Goal: Task Accomplishment & Management: Manage account settings

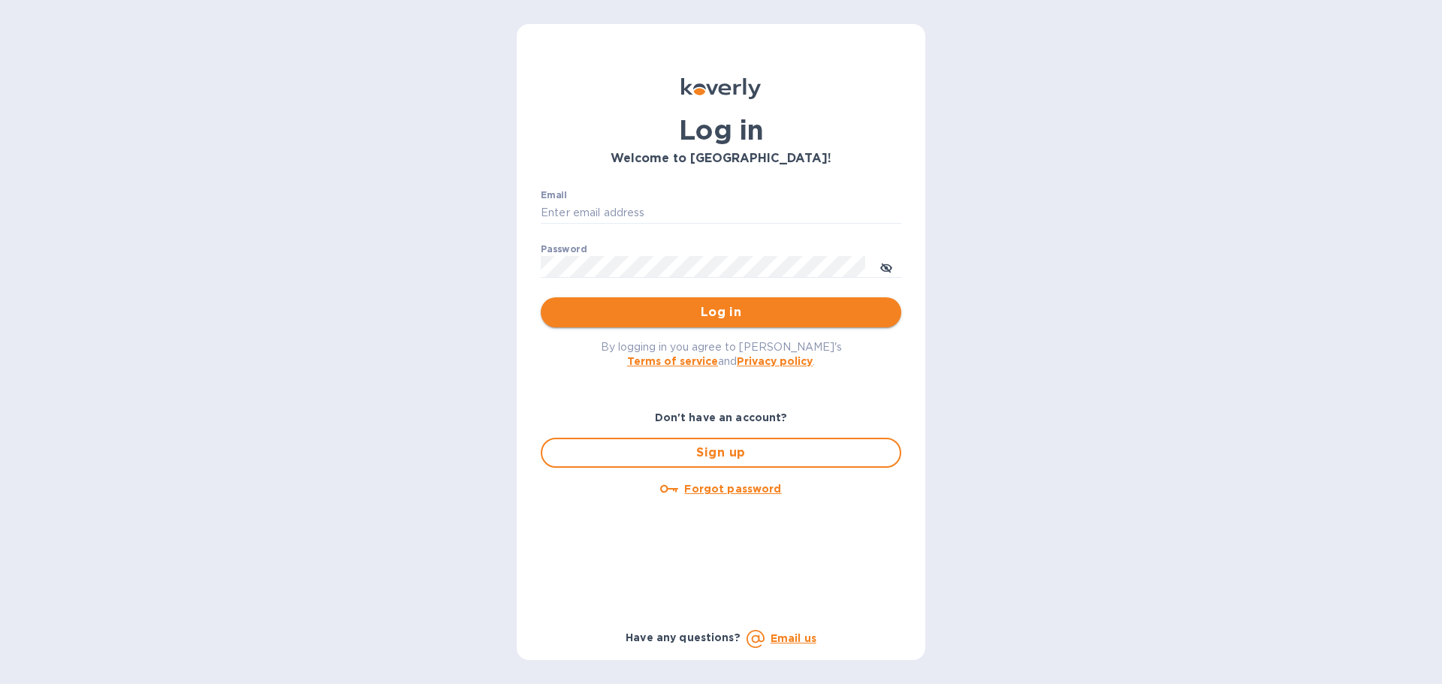
type input "[EMAIL_ADDRESS][DOMAIN_NAME]"
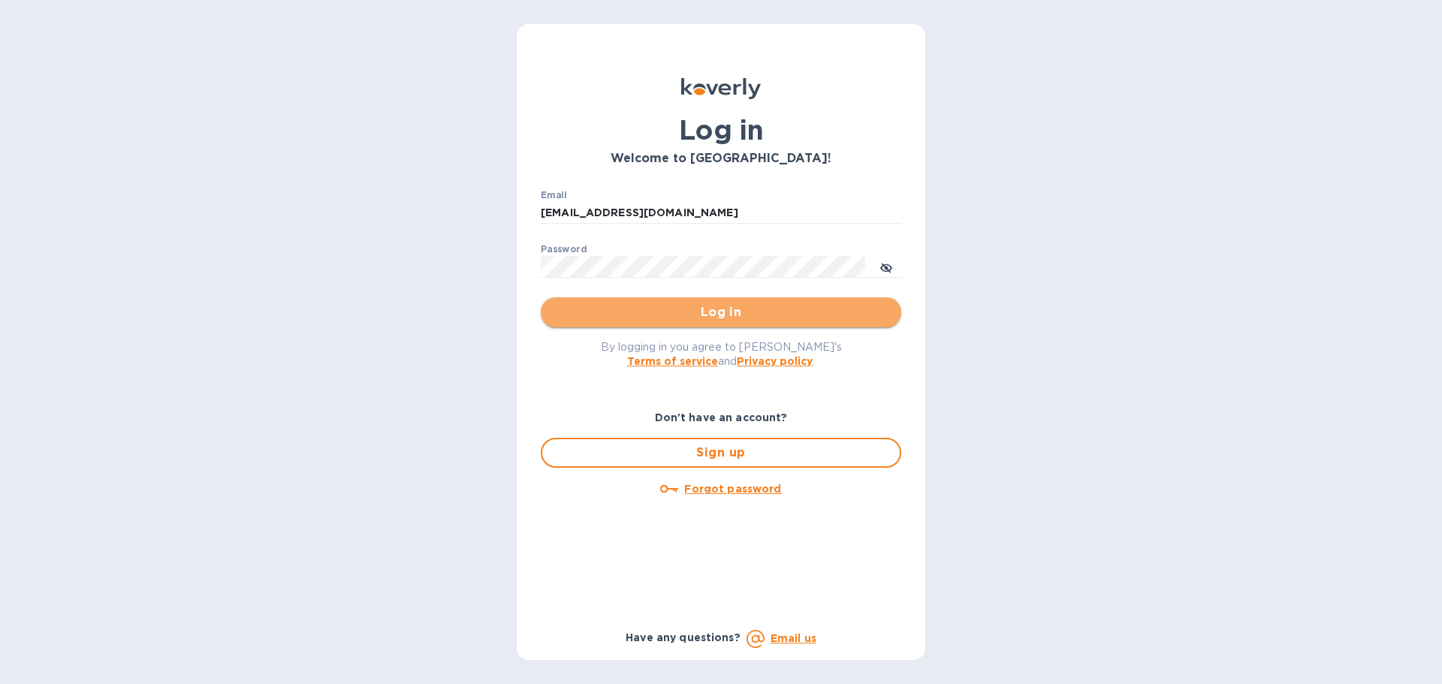
click at [689, 315] on span "Log in" at bounding box center [721, 312] width 336 height 18
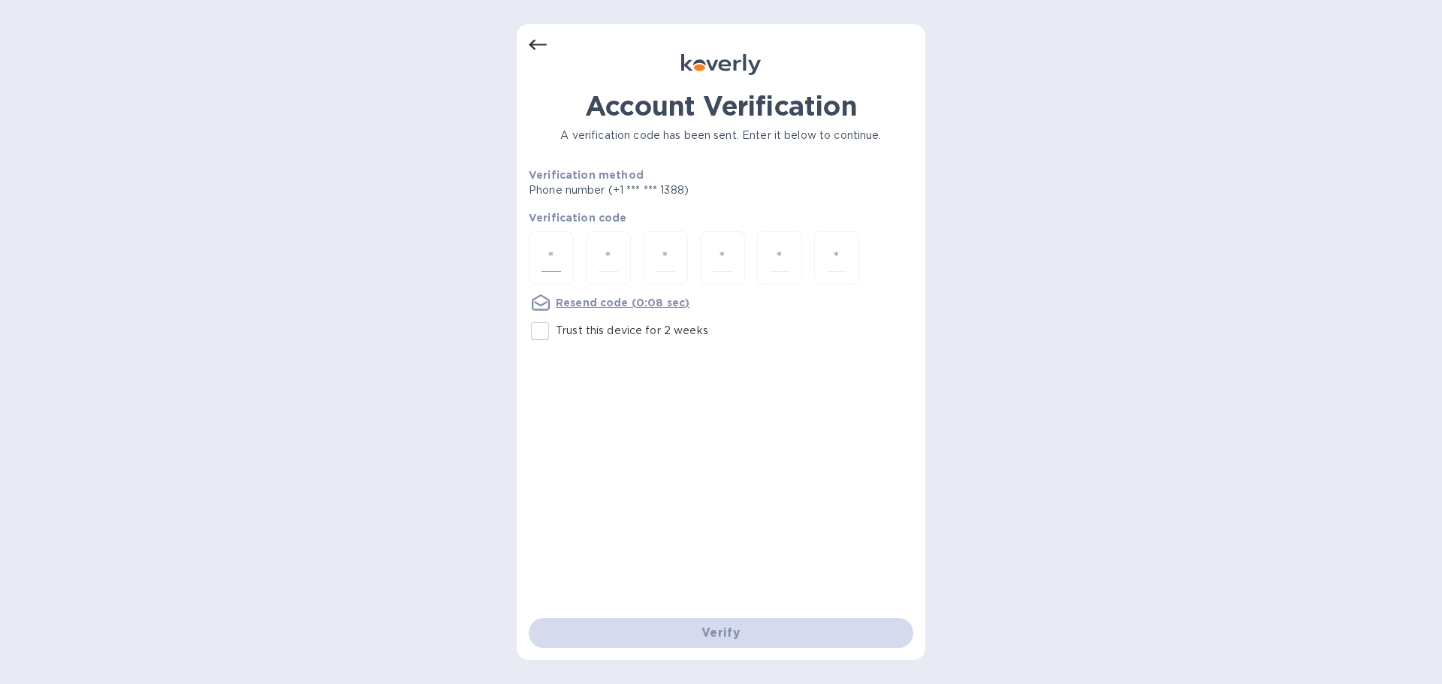
click at [560, 252] on input "number" at bounding box center [552, 258] width 20 height 28
type input "2"
type input "7"
type input "5"
type input "7"
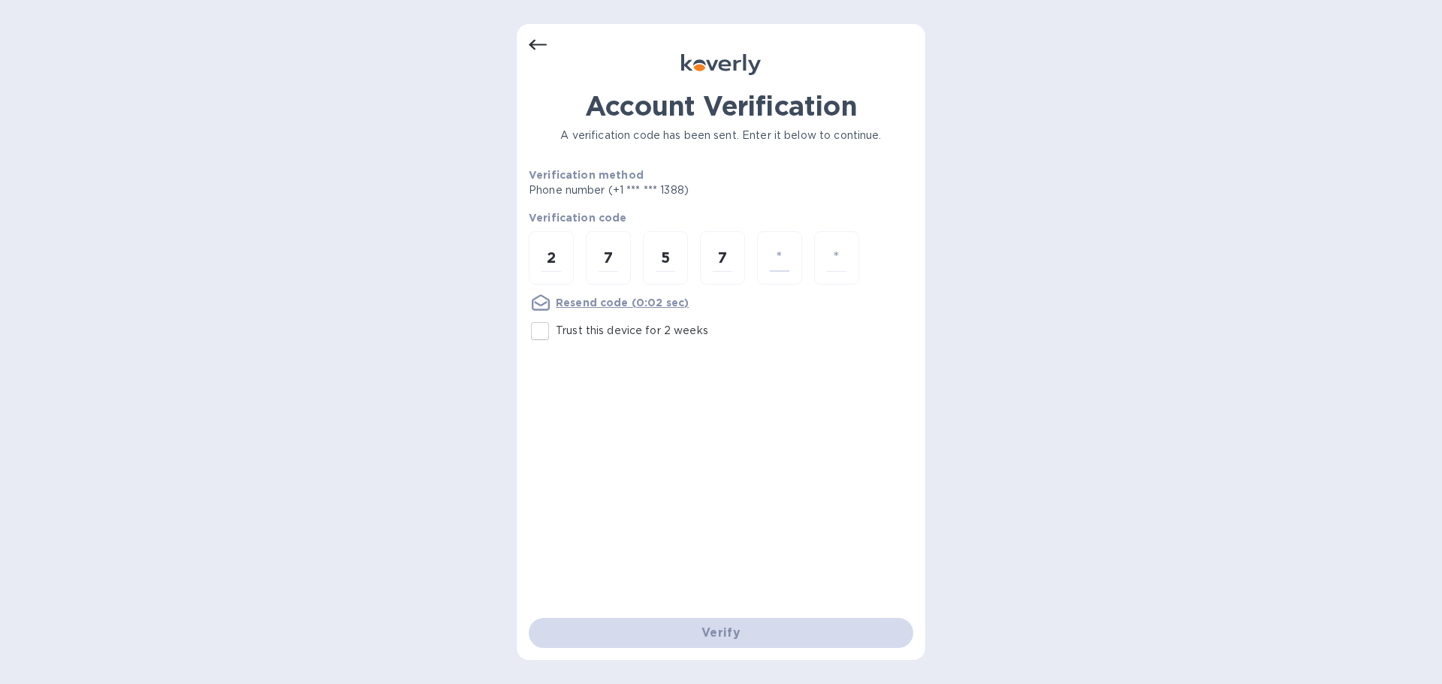
type input "7"
type input "8"
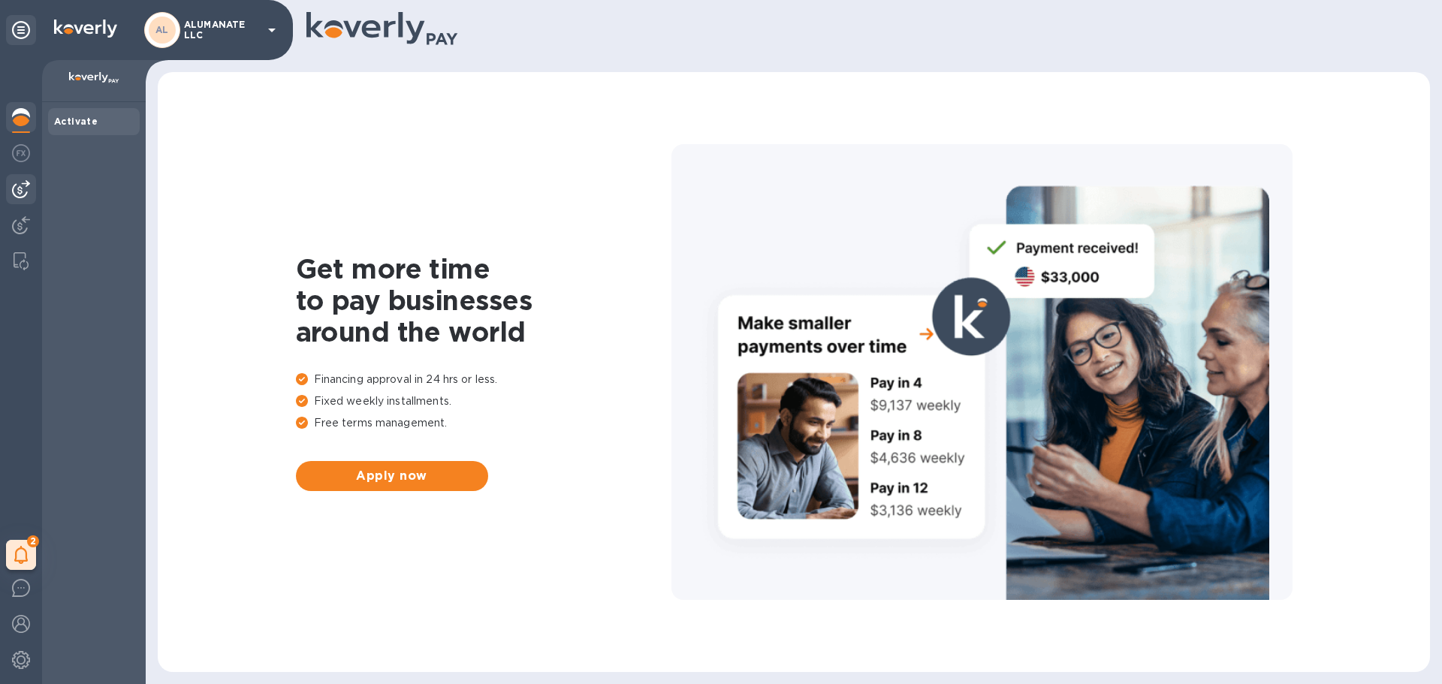
click at [18, 183] on img at bounding box center [21, 189] width 18 height 18
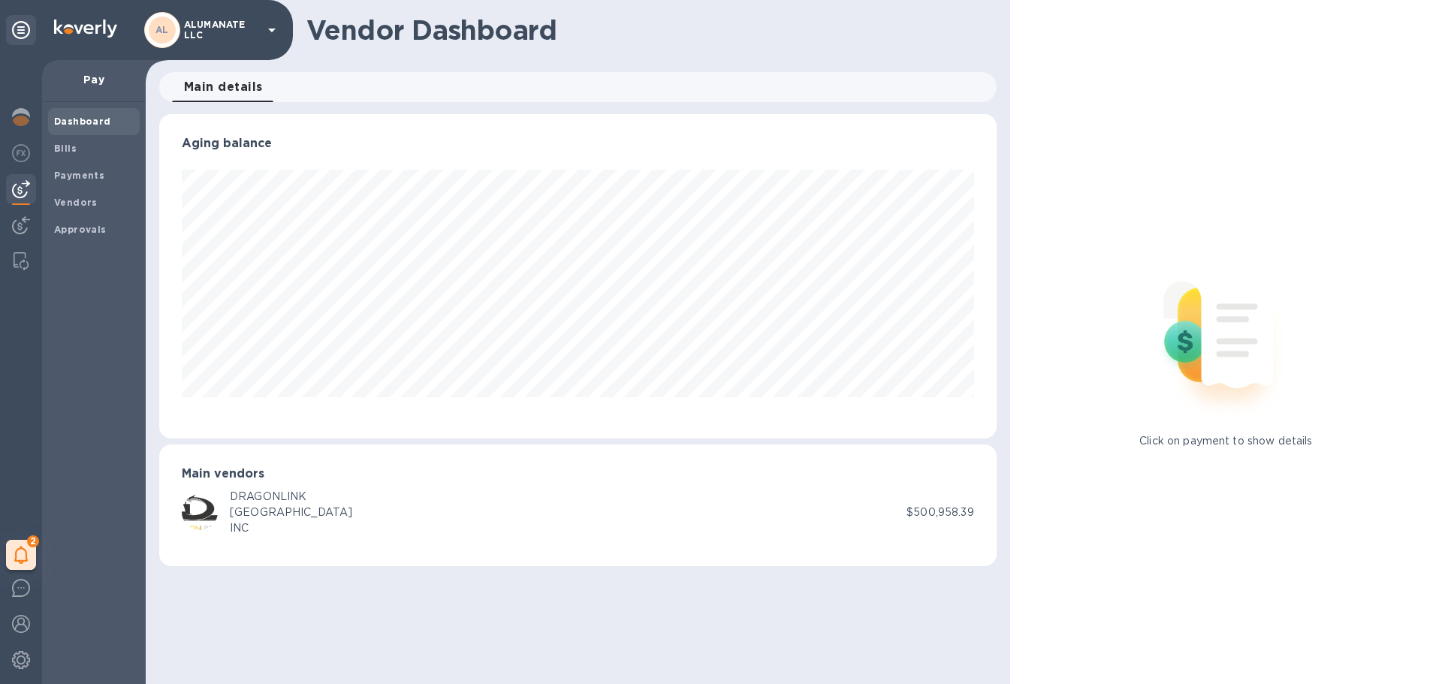
scroll to position [324, 837]
click at [65, 175] on b "Payments" at bounding box center [79, 175] width 50 height 11
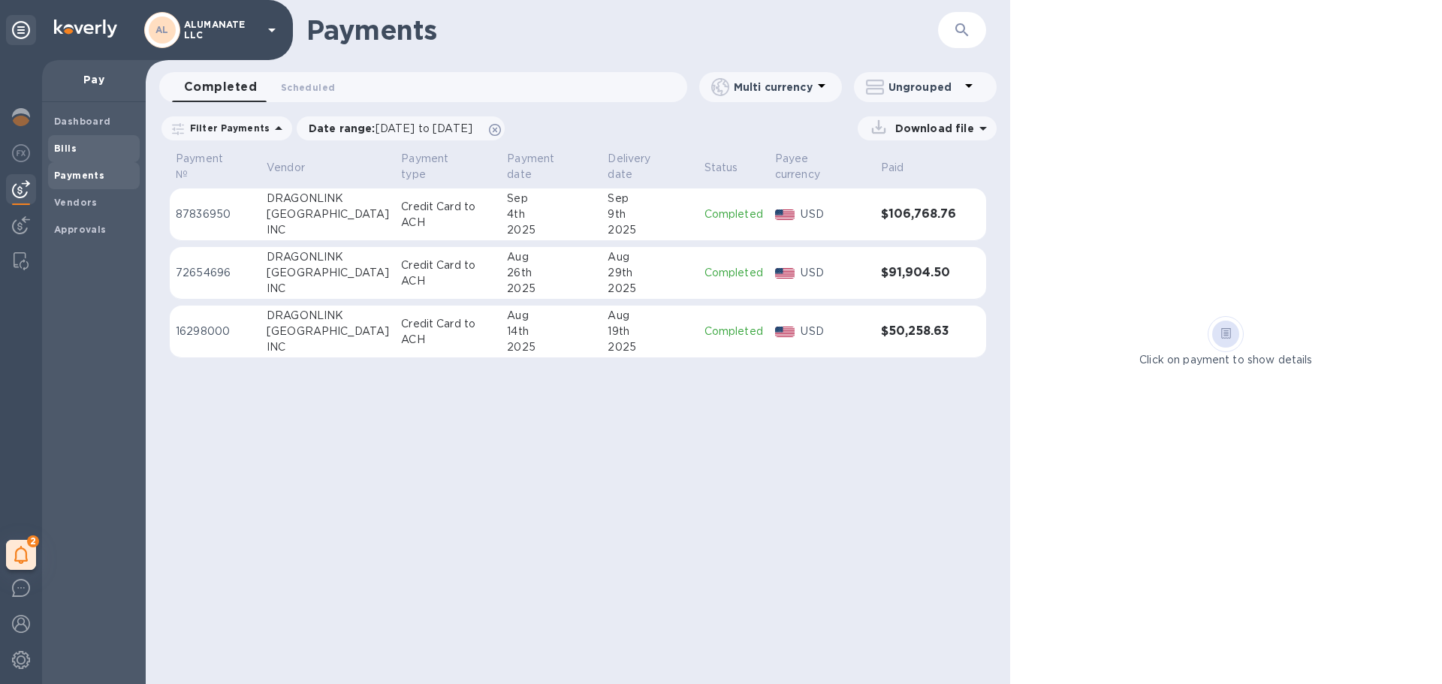
click at [65, 155] on span "Bills" at bounding box center [65, 148] width 23 height 15
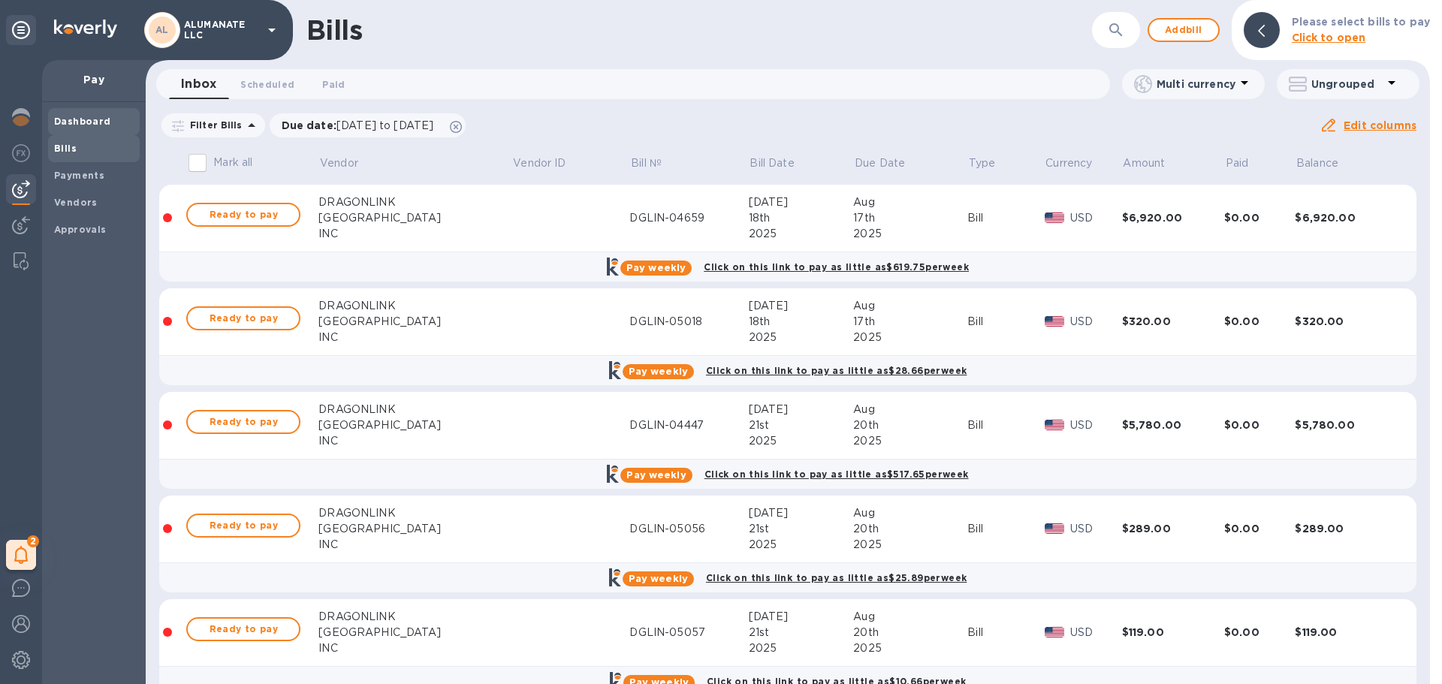
click at [68, 120] on b "Dashboard" at bounding box center [82, 121] width 57 height 11
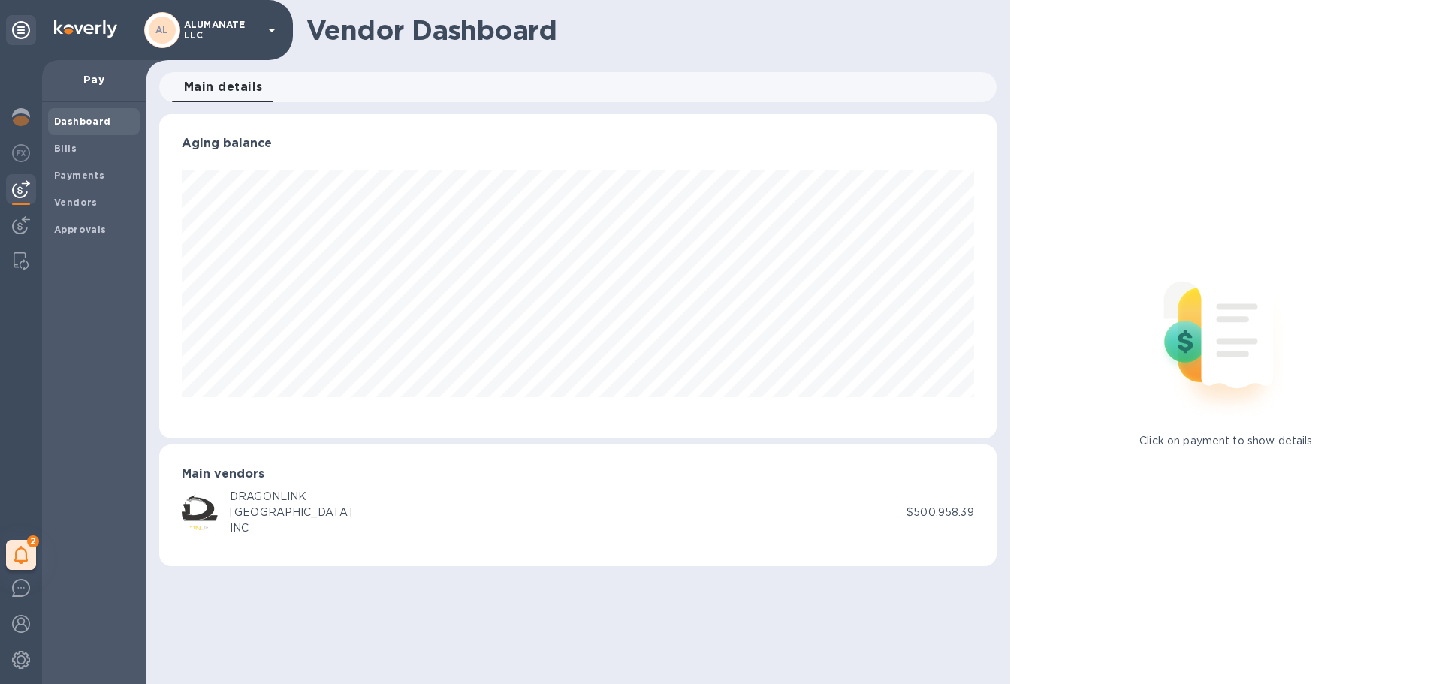
scroll to position [324, 837]
click at [68, 143] on b "Bills" at bounding box center [65, 148] width 23 height 11
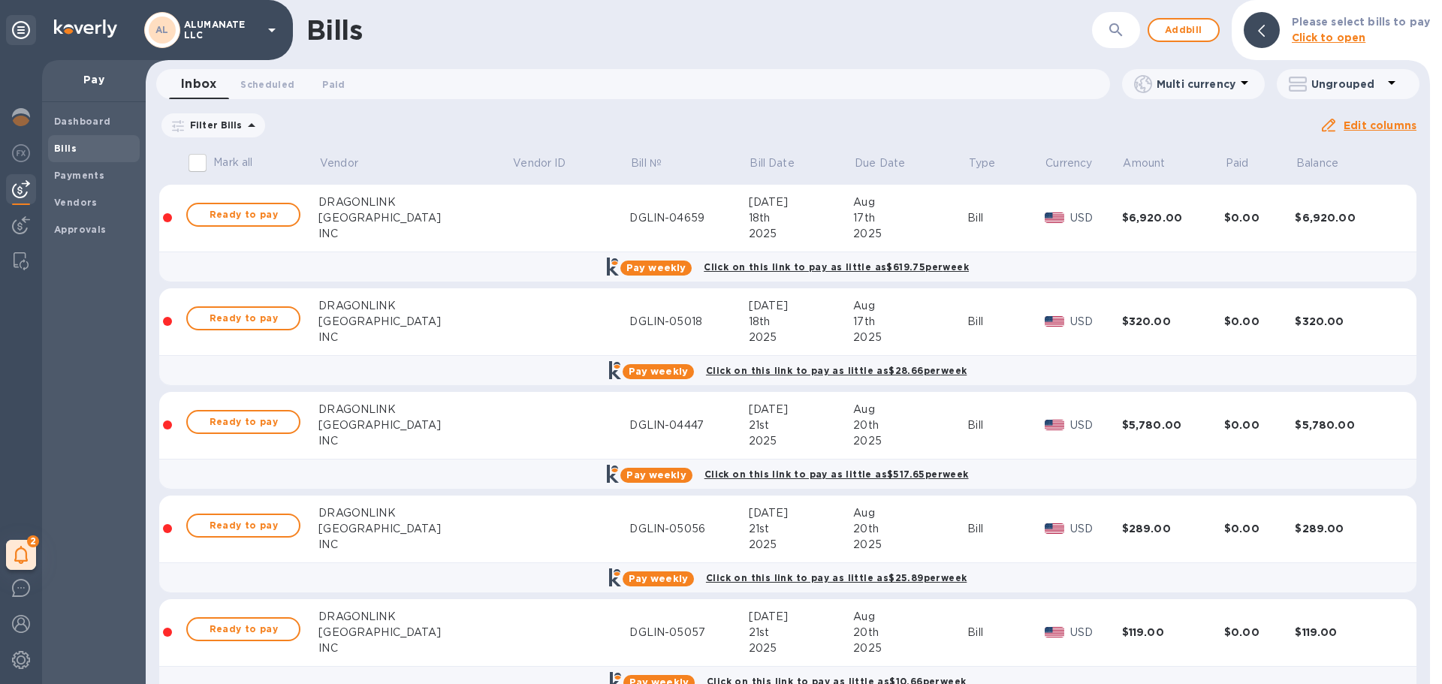
click at [68, 143] on b "Bills" at bounding box center [65, 148] width 23 height 11
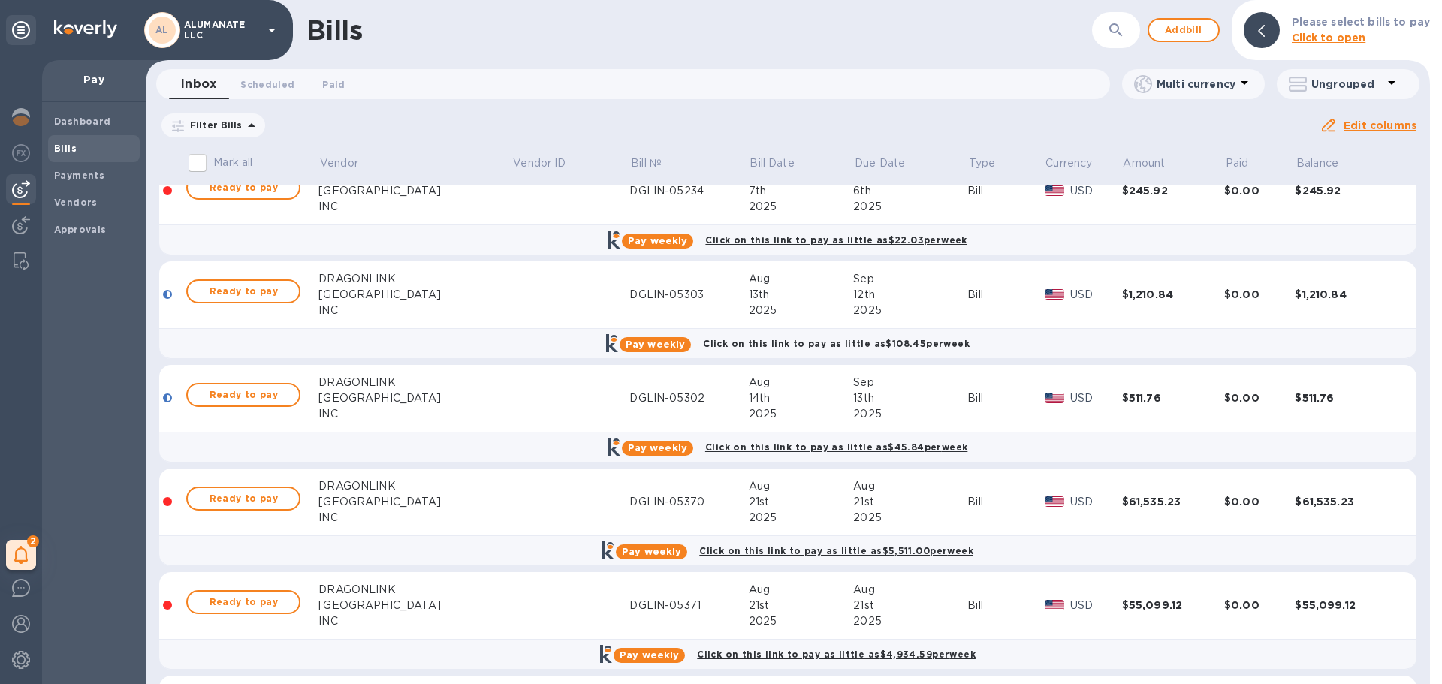
scroll to position [1652, 0]
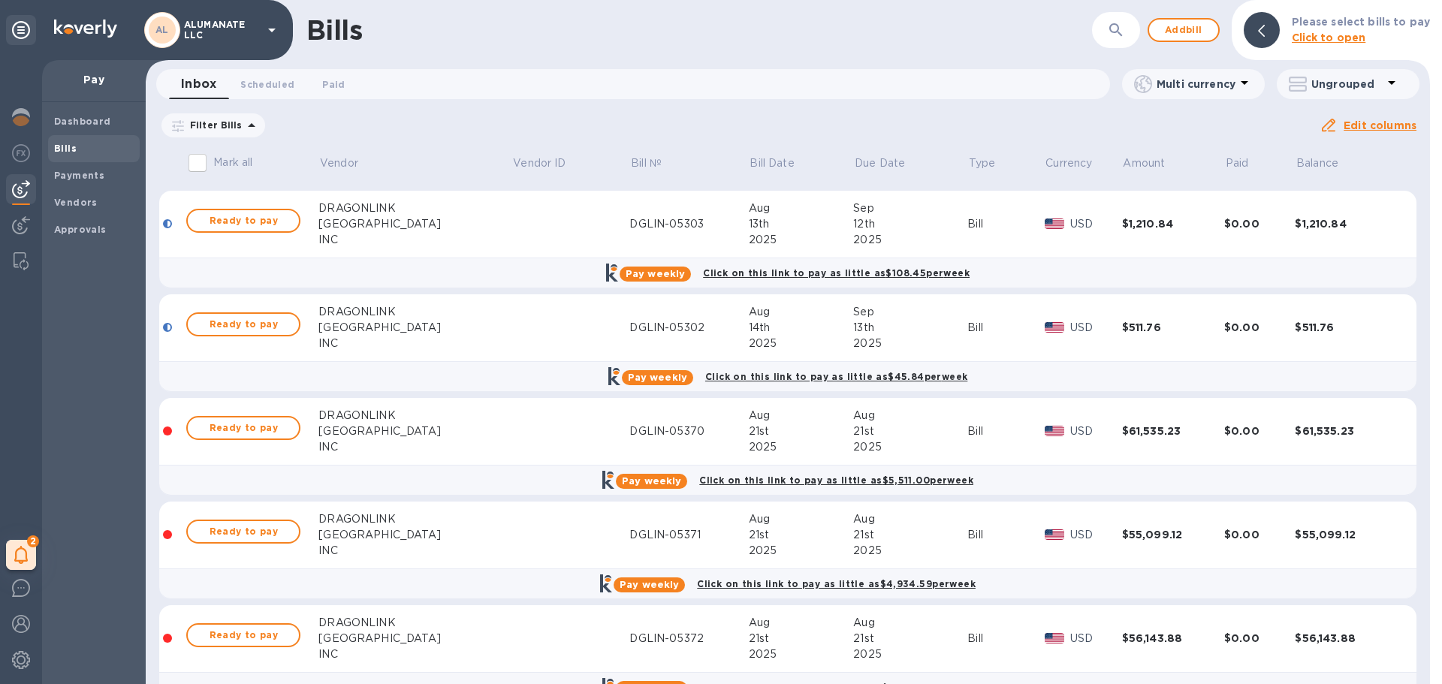
click at [442, 429] on div "[GEOGRAPHIC_DATA]" at bounding box center [414, 432] width 193 height 16
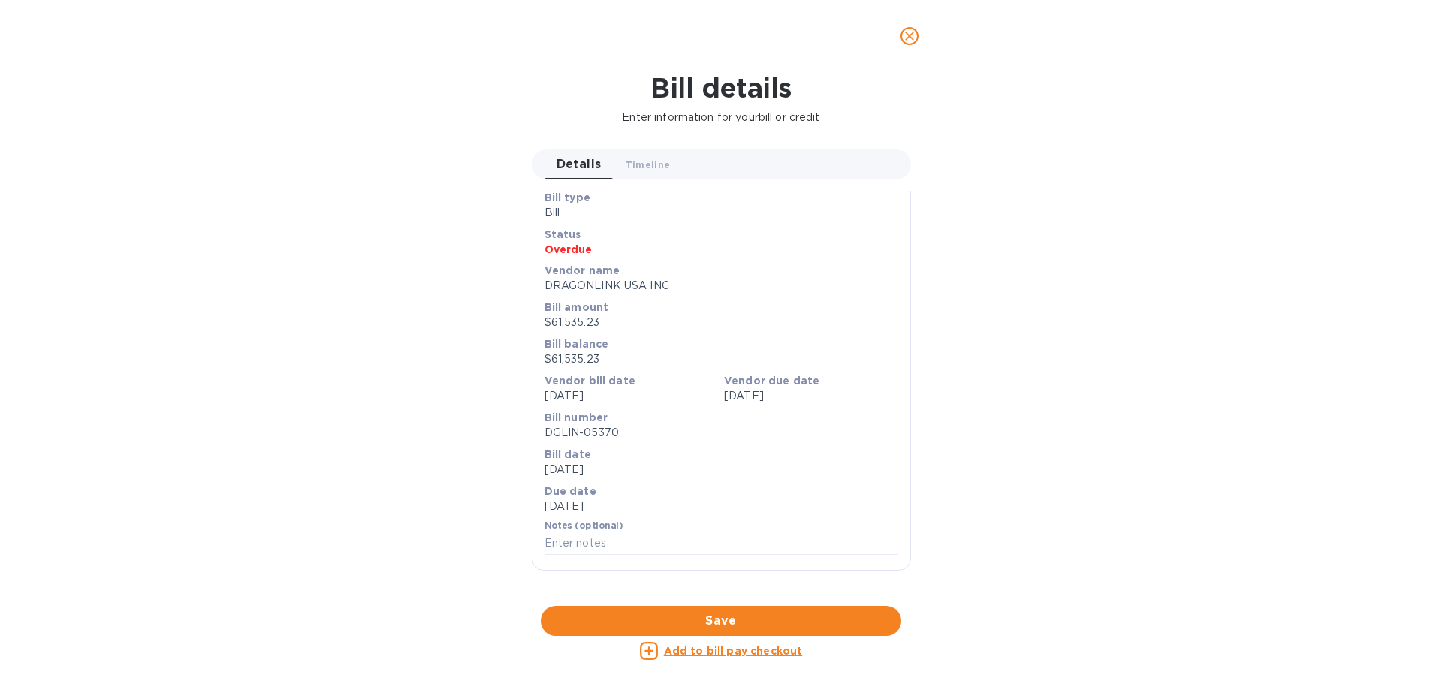
scroll to position [351, 0]
click at [746, 620] on span "Save" at bounding box center [721, 621] width 336 height 18
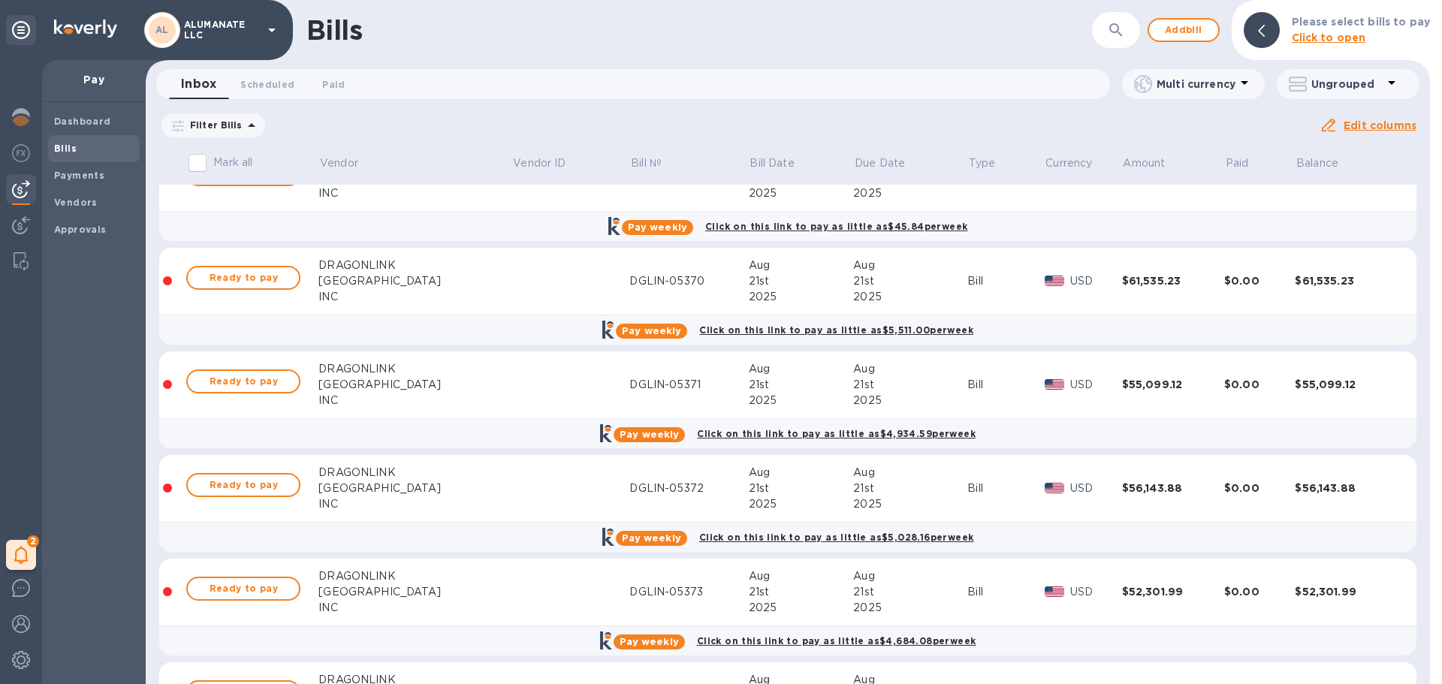
scroll to position [1727, 0]
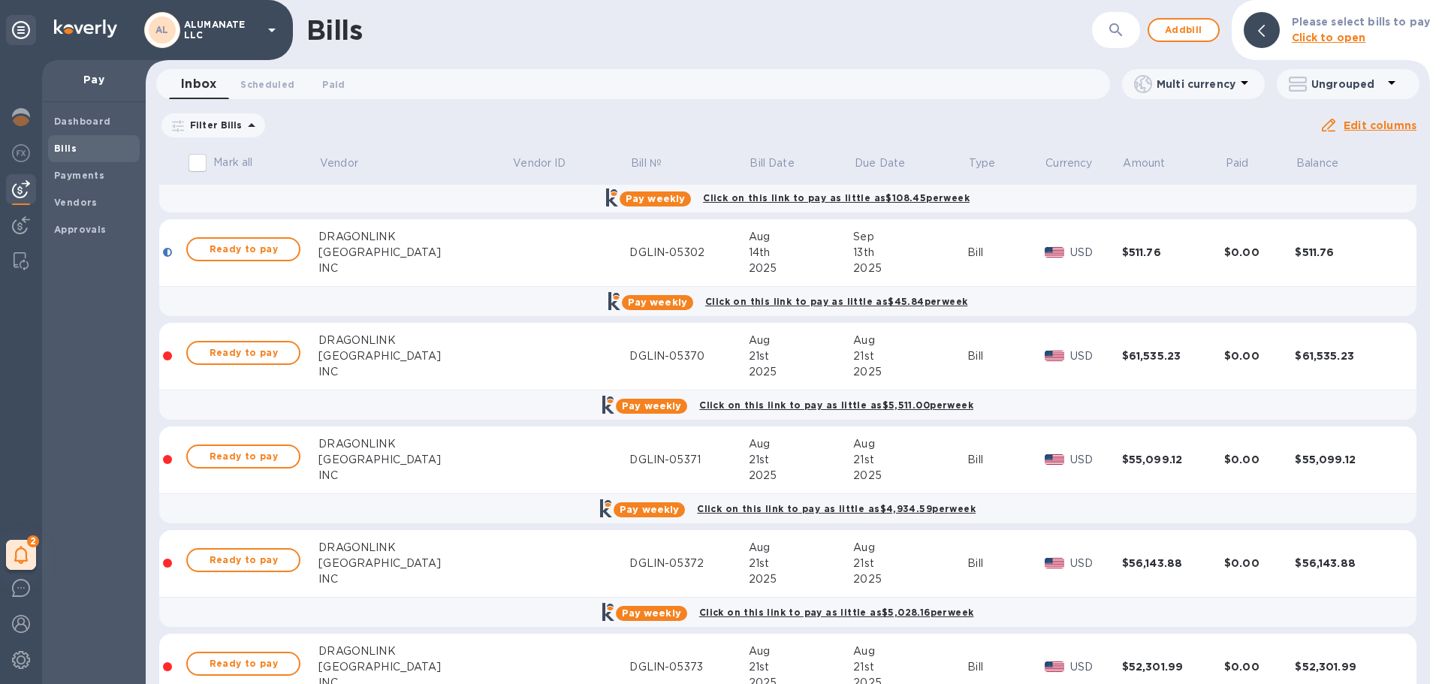
click at [512, 348] on td at bounding box center [571, 357] width 118 height 68
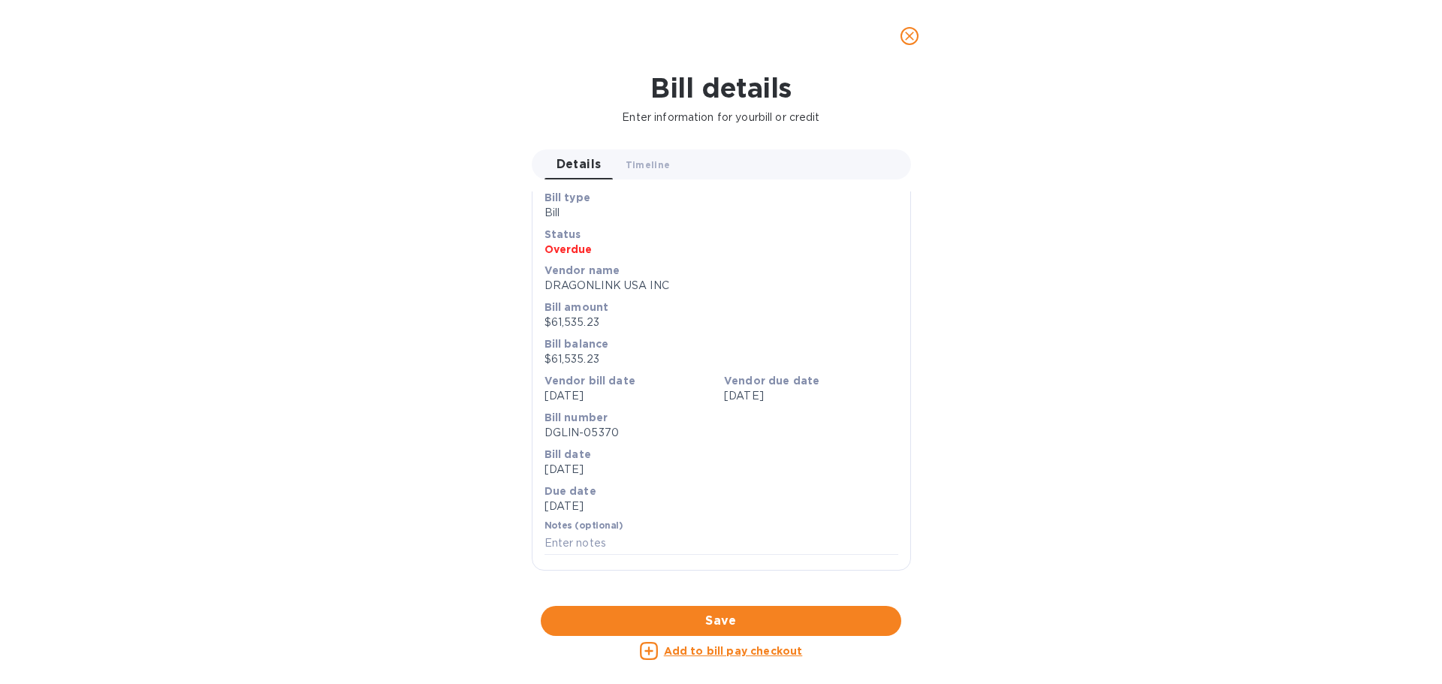
scroll to position [502, 0]
click at [714, 595] on div at bounding box center [721, 606] width 379 height 23
click at [906, 35] on icon "close" at bounding box center [909, 36] width 15 height 15
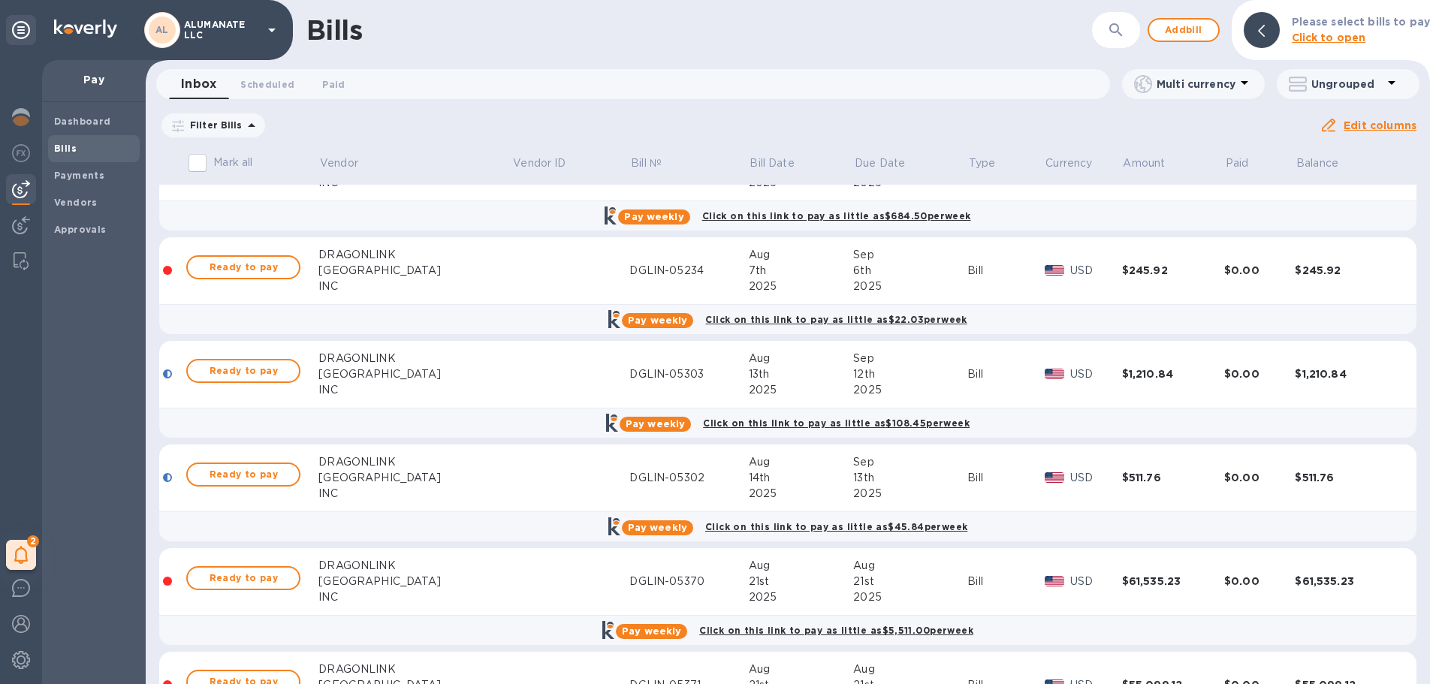
scroll to position [1577, 0]
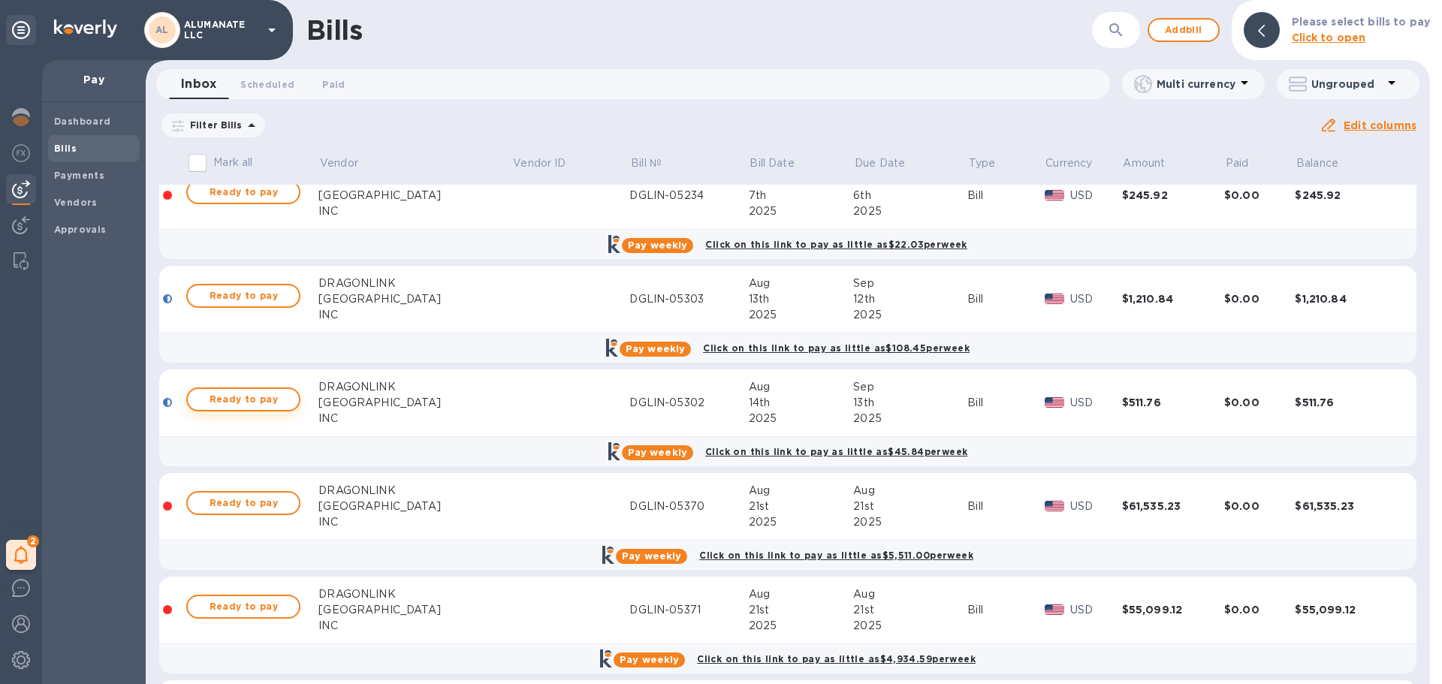
click at [250, 398] on span "Ready to pay" at bounding box center [243, 400] width 87 height 18
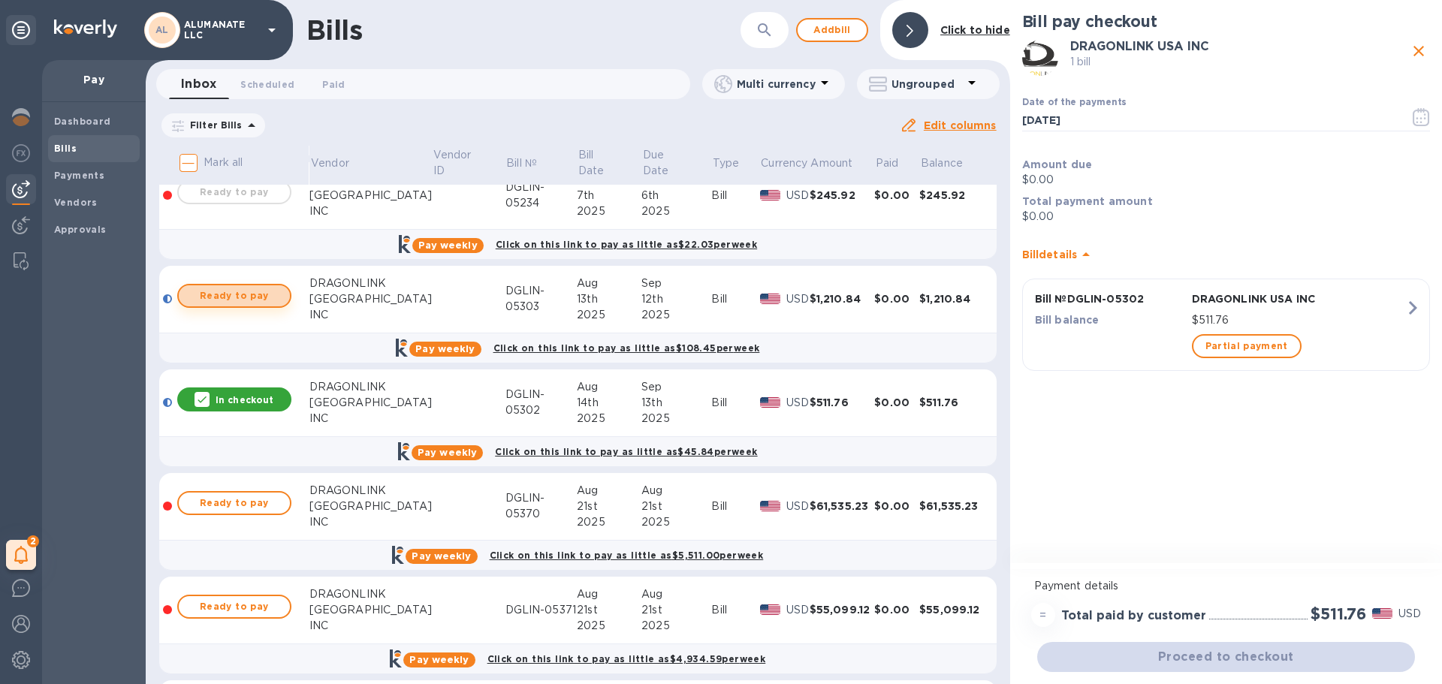
click at [259, 297] on span "Ready to pay" at bounding box center [234, 296] width 87 height 18
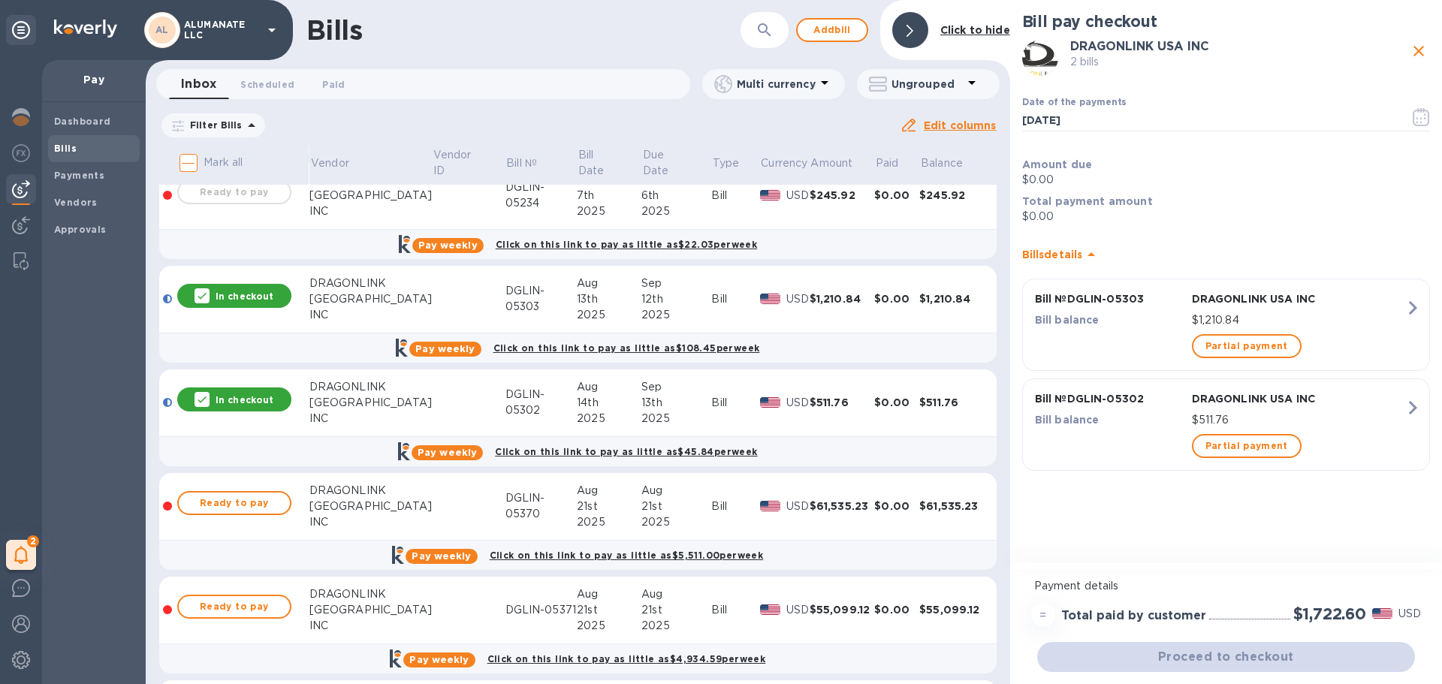
scroll to position [1502, 0]
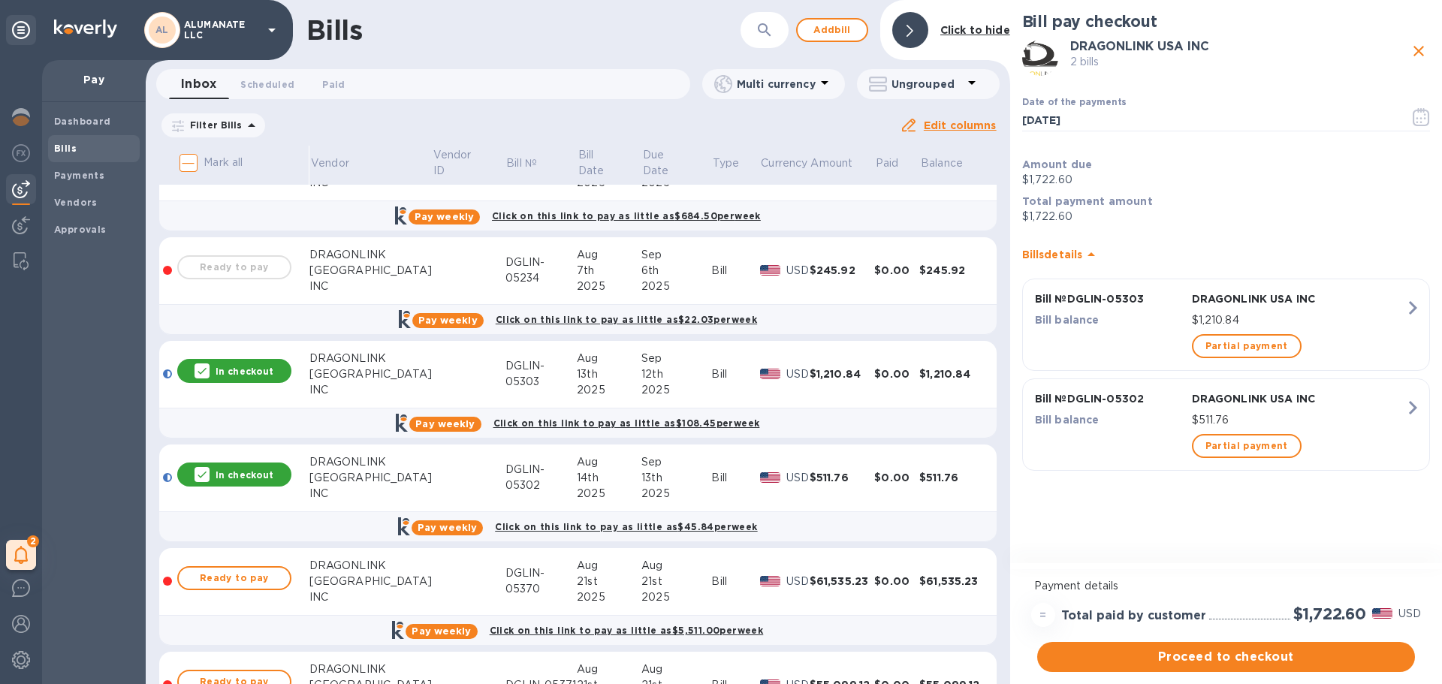
click at [248, 279] on div "Ready to pay" at bounding box center [234, 267] width 120 height 30
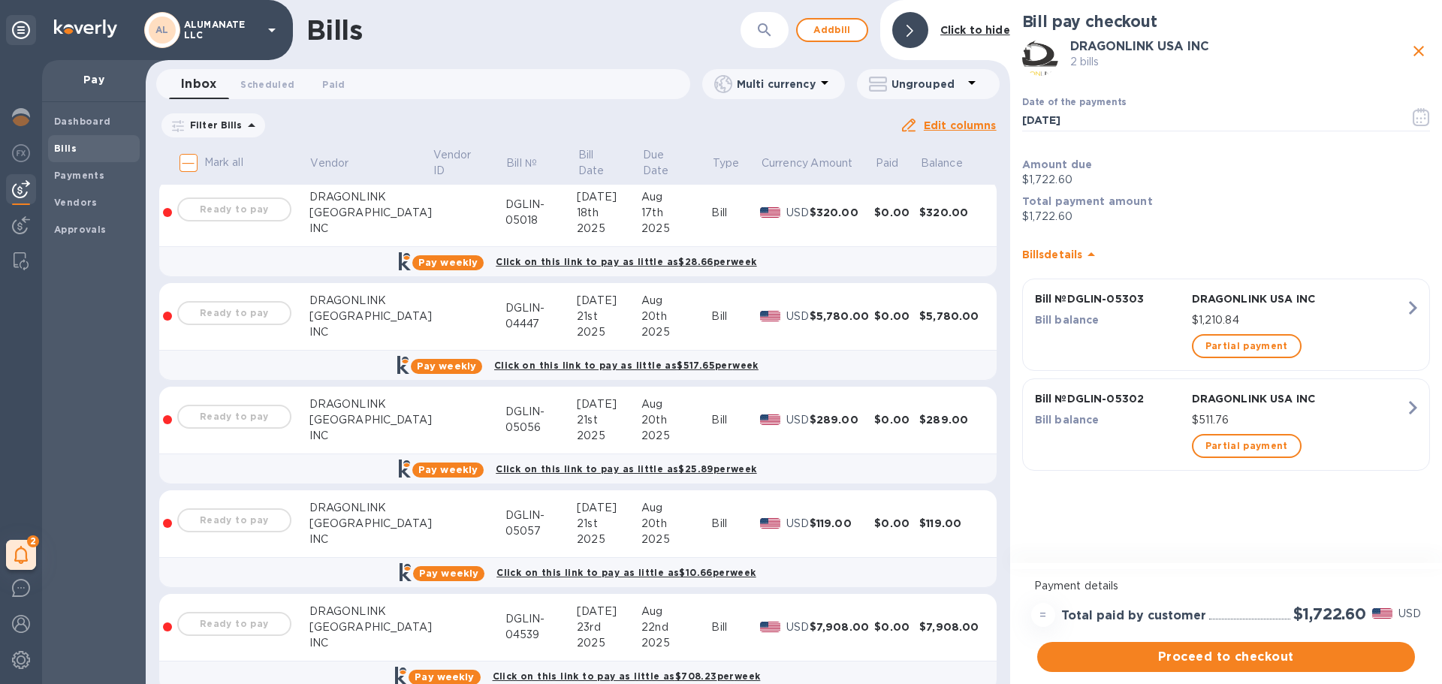
scroll to position [0, 0]
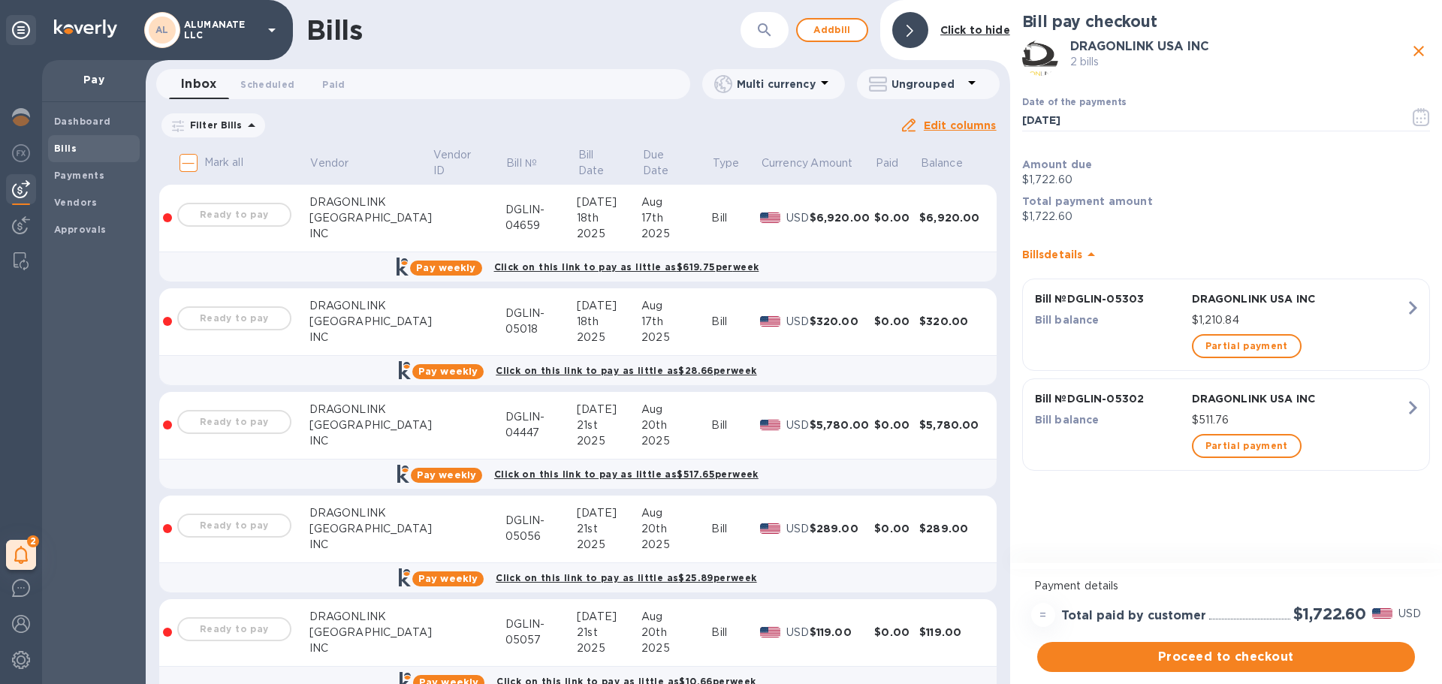
click at [213, 210] on div "Ready to pay" at bounding box center [234, 215] width 120 height 30
click at [1409, 47] on button "close" at bounding box center [1418, 51] width 23 height 23
click at [1413, 47] on div "Bills ​ Add [PERSON_NAME] to hide Inbox 0 Scheduled 0 Paid 0 Multi currency Ung…" at bounding box center [794, 342] width 1296 height 684
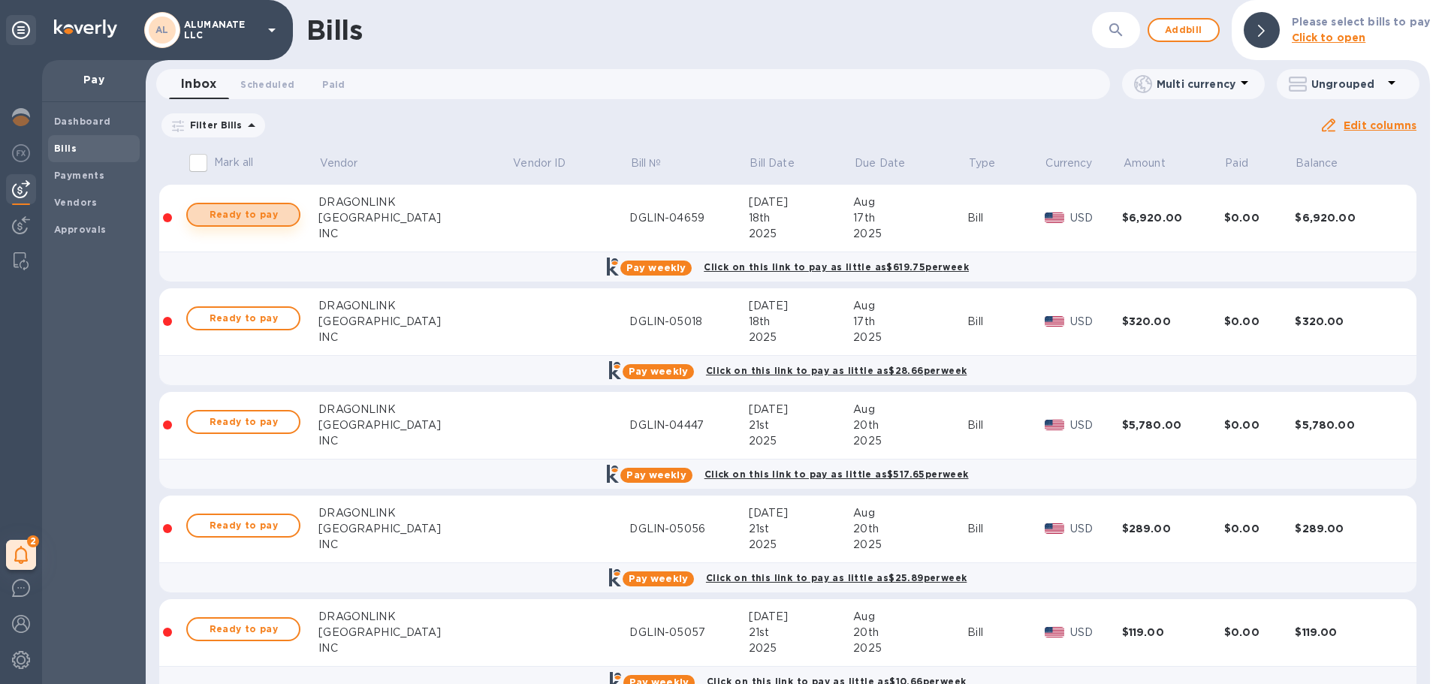
click at [270, 219] on span "Ready to pay" at bounding box center [243, 215] width 87 height 18
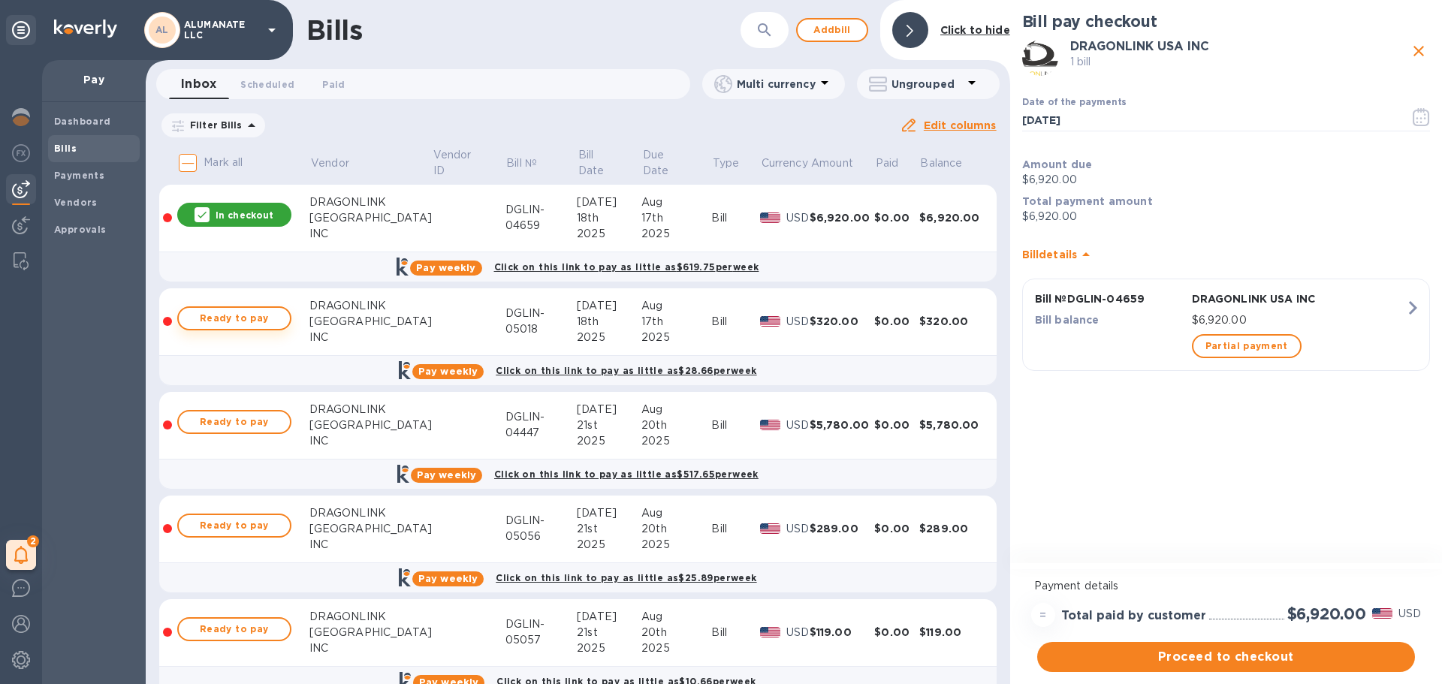
click at [251, 313] on span "Ready to pay" at bounding box center [234, 318] width 87 height 18
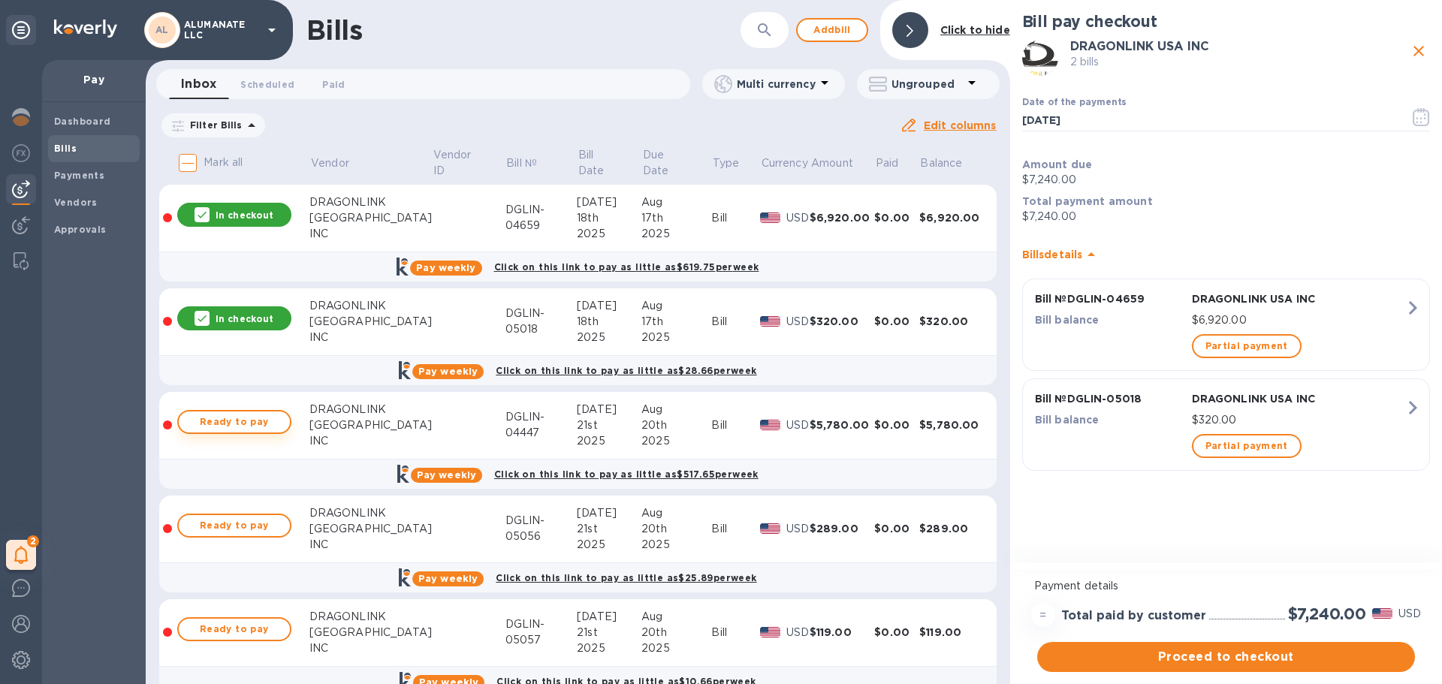
click at [260, 424] on span "Ready to pay" at bounding box center [234, 422] width 87 height 18
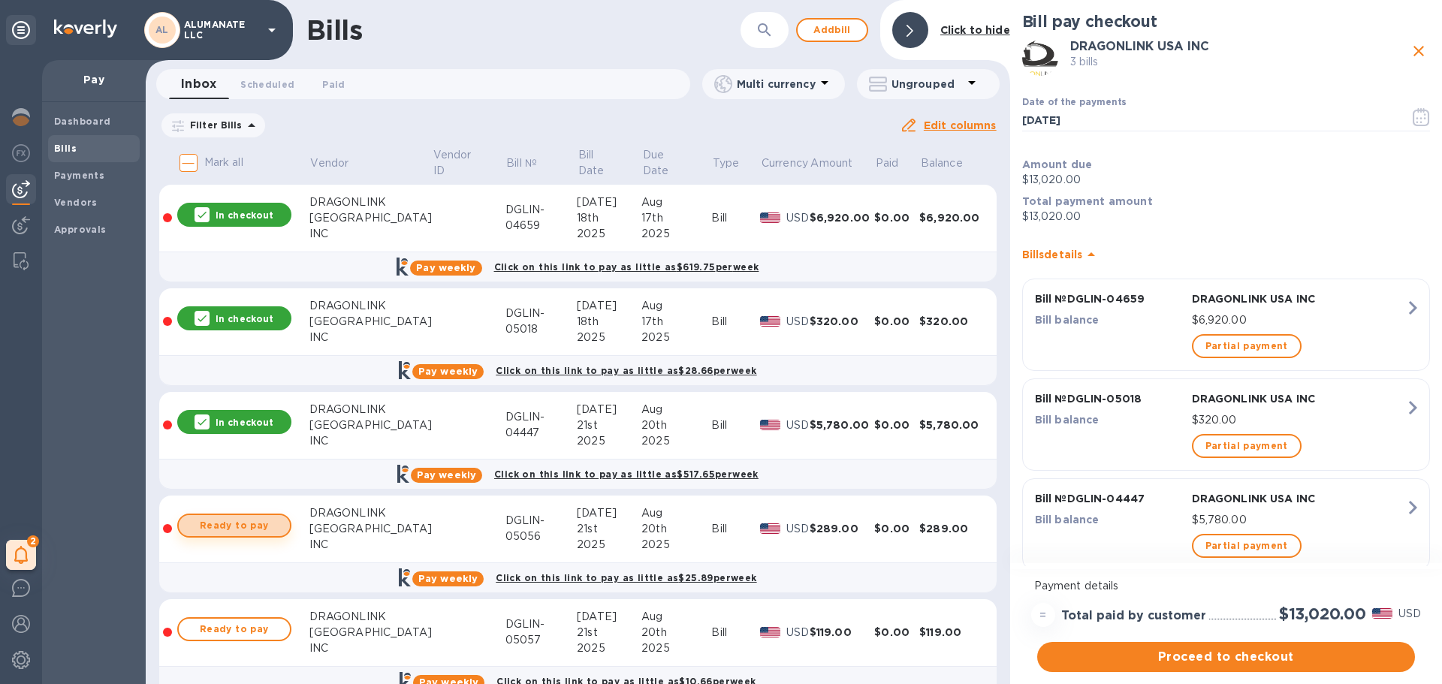
click at [266, 527] on span "Ready to pay" at bounding box center [234, 526] width 87 height 18
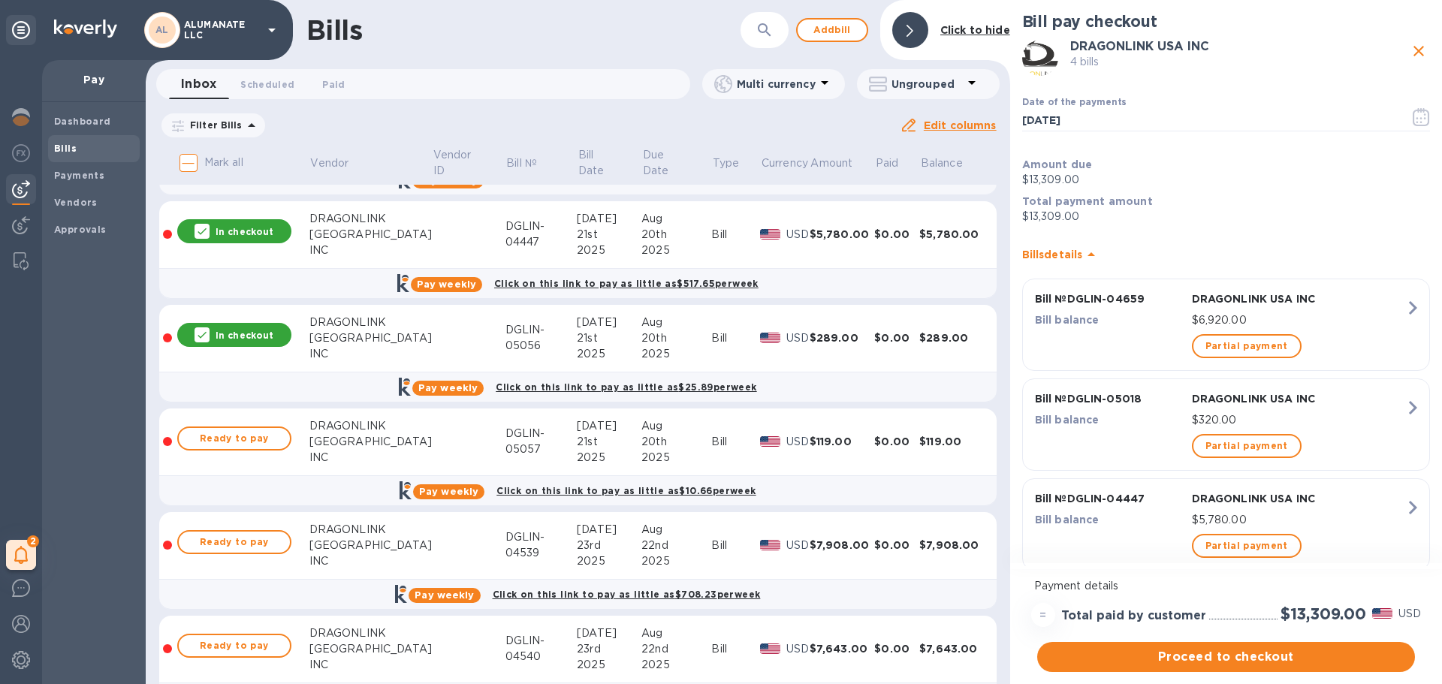
scroll to position [225, 0]
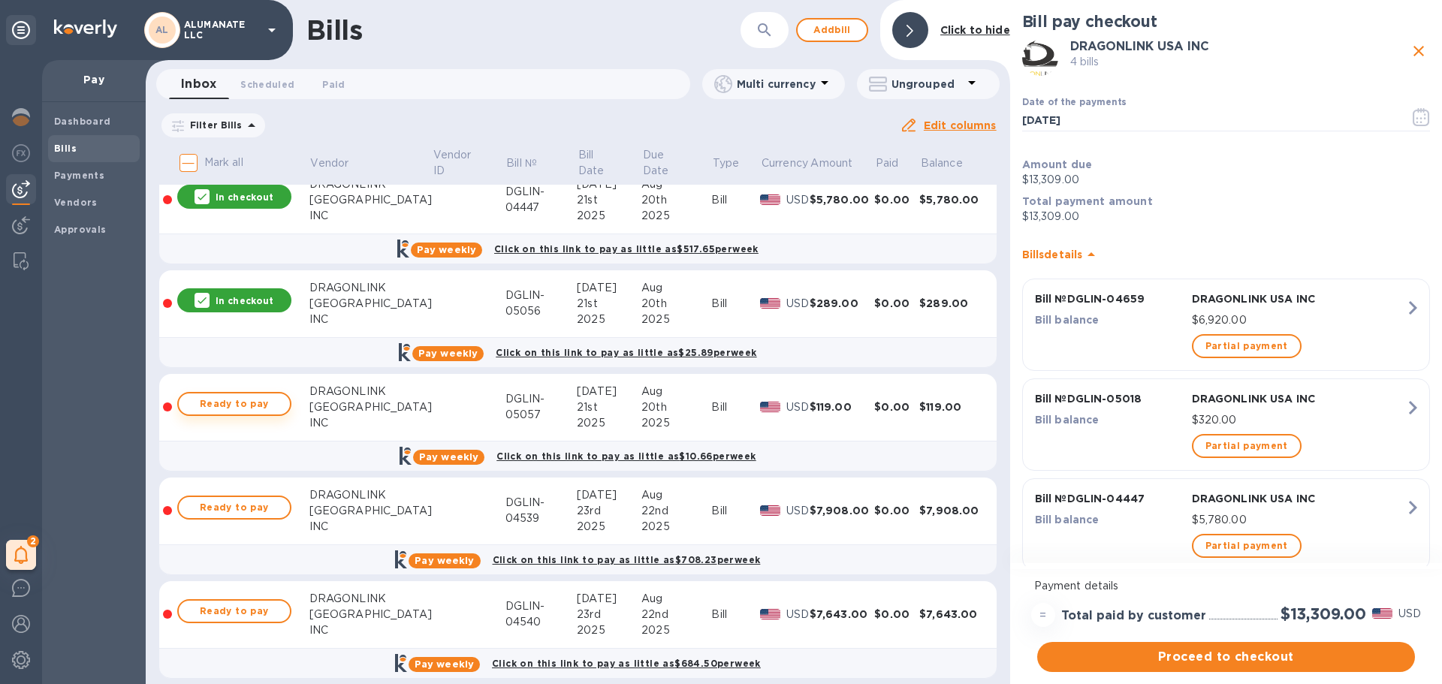
click at [255, 398] on span "Ready to pay" at bounding box center [234, 404] width 87 height 18
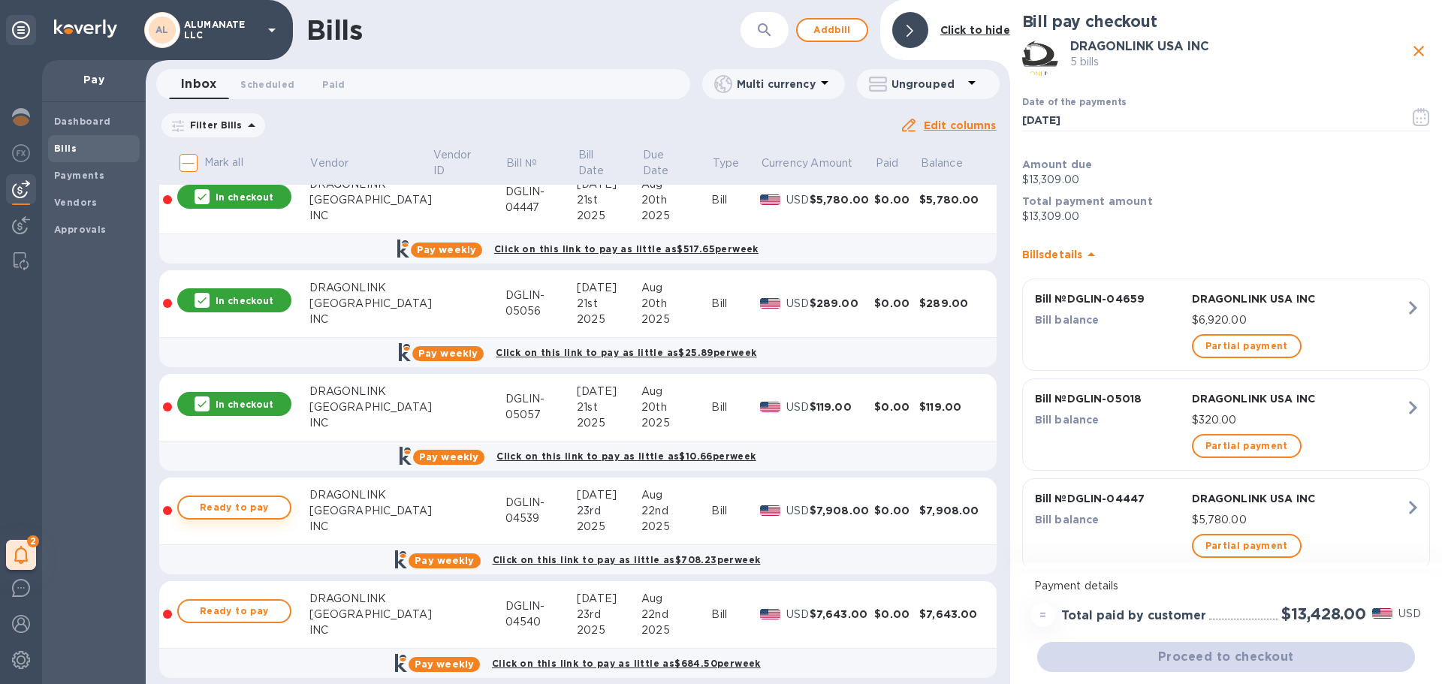
click at [258, 511] on span "Ready to pay" at bounding box center [234, 508] width 87 height 18
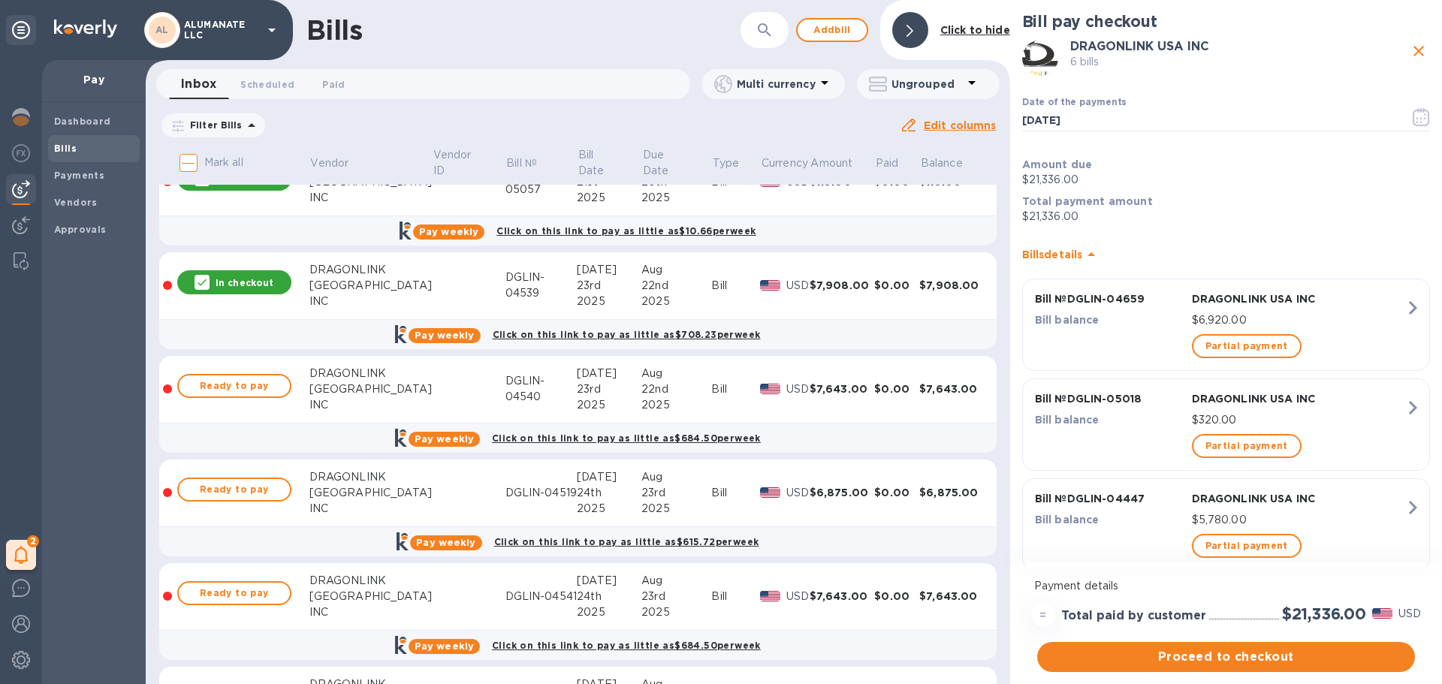
scroll to position [526, 0]
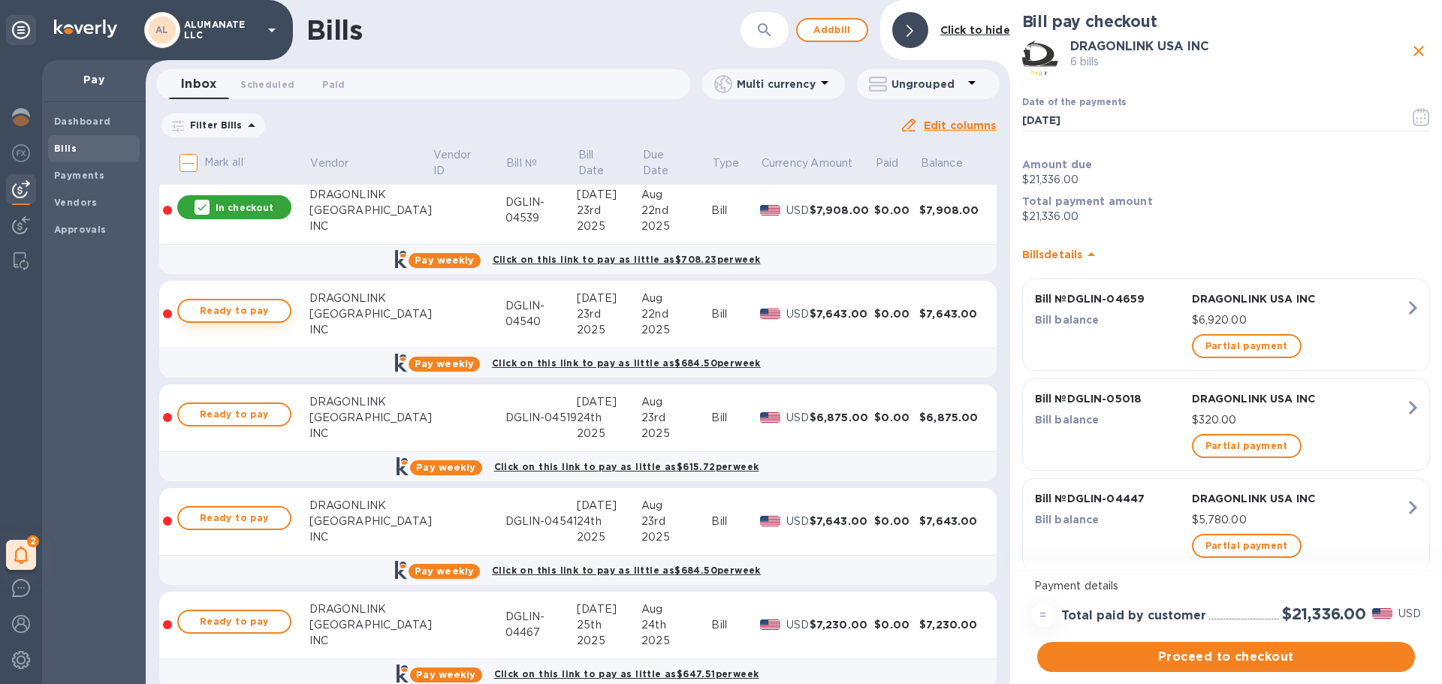
click at [255, 305] on span "Ready to pay" at bounding box center [234, 311] width 87 height 18
click at [255, 412] on span "Ready to pay" at bounding box center [234, 415] width 87 height 18
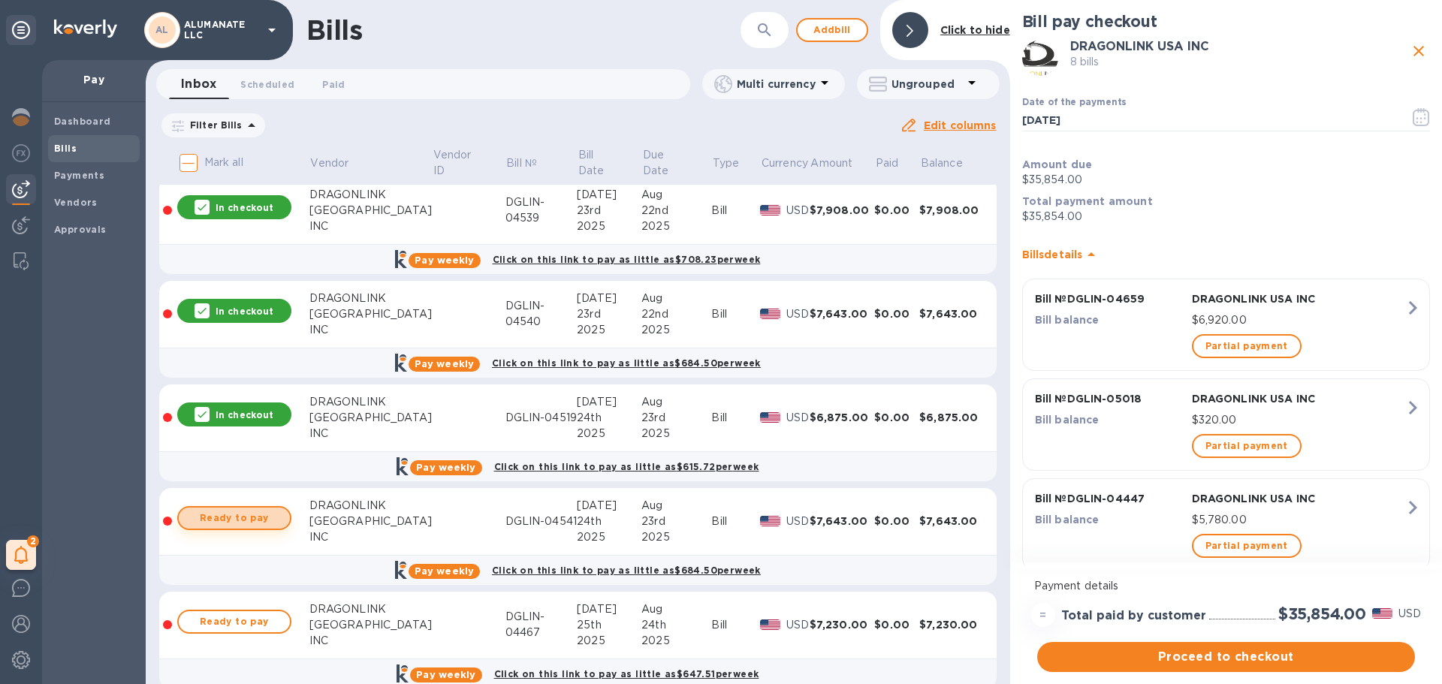
click at [249, 516] on span "Ready to pay" at bounding box center [234, 518] width 87 height 18
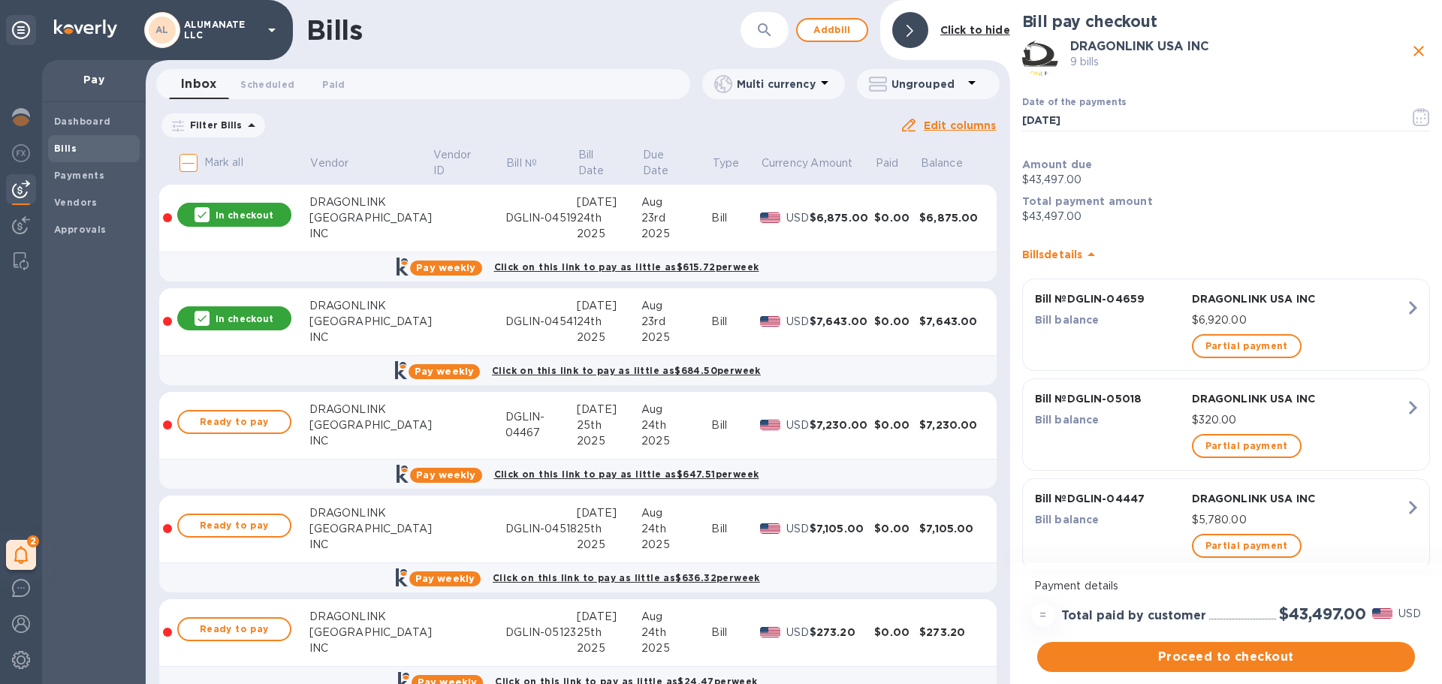
scroll to position [751, 0]
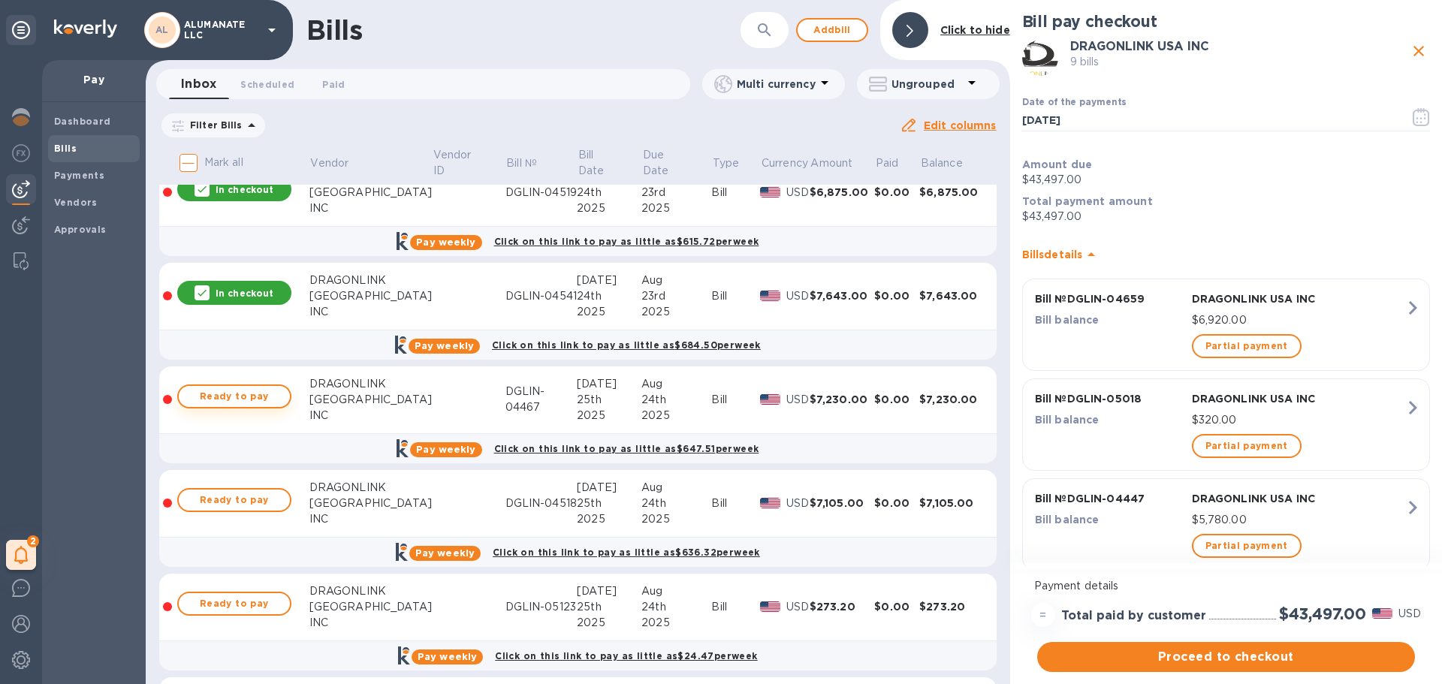
click at [243, 392] on span "Ready to pay" at bounding box center [234, 397] width 87 height 18
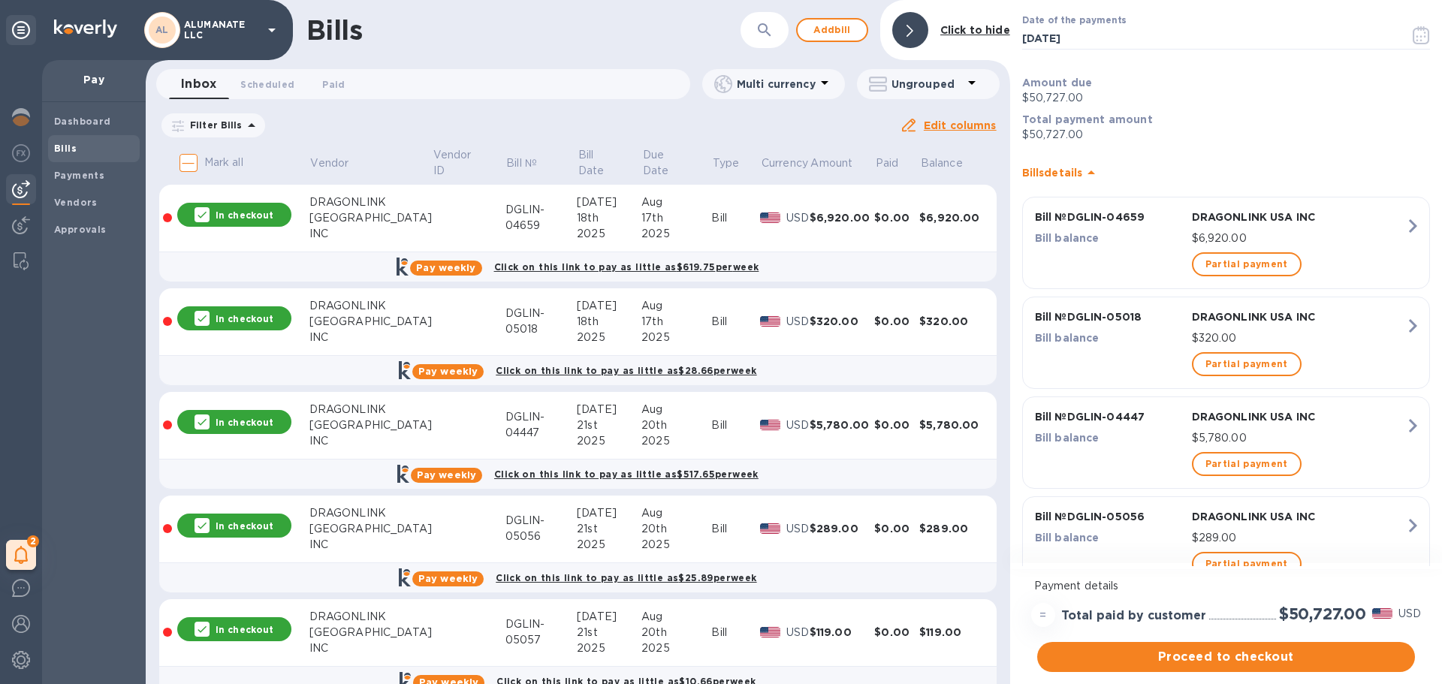
scroll to position [0, 0]
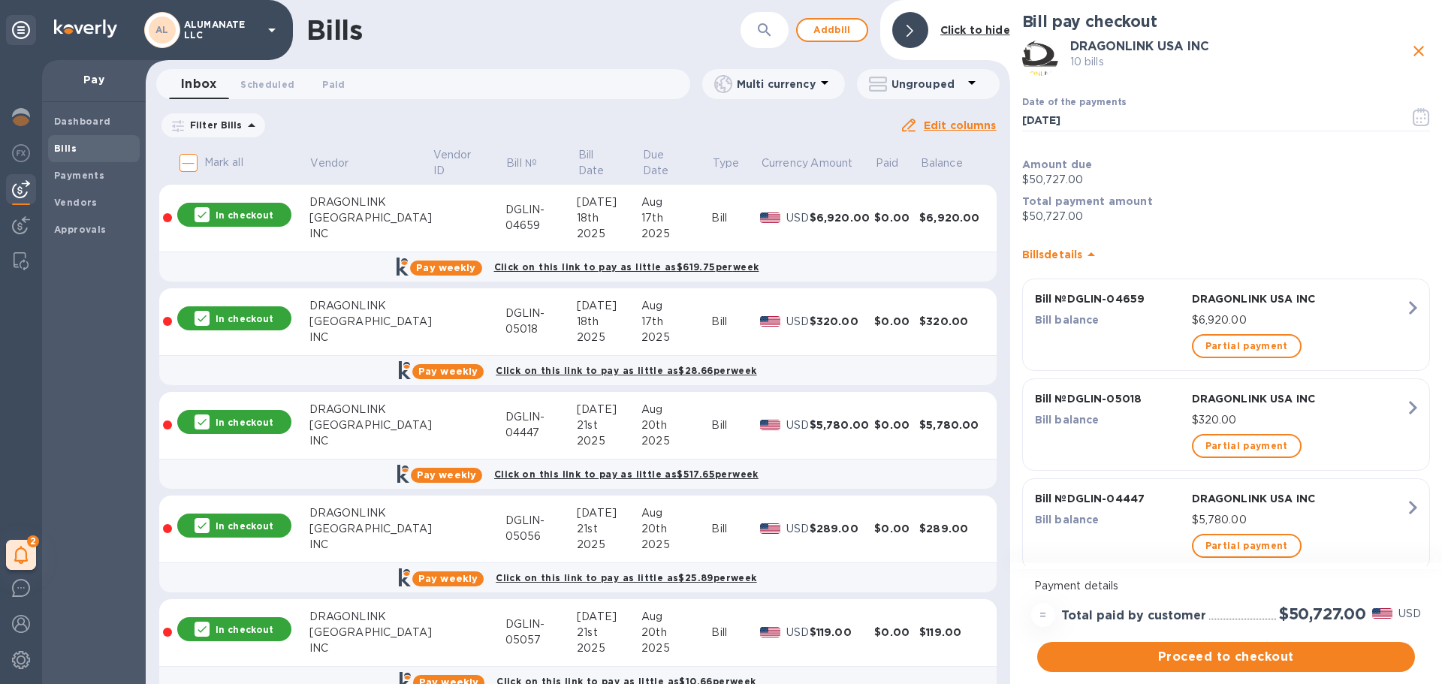
click at [998, 653] on div "Mark all Vendor Vendor ID Bill № Bill Date Due Date Type Currency Amount Paid B…" at bounding box center [578, 415] width 864 height 539
